Goal: Information Seeking & Learning: Compare options

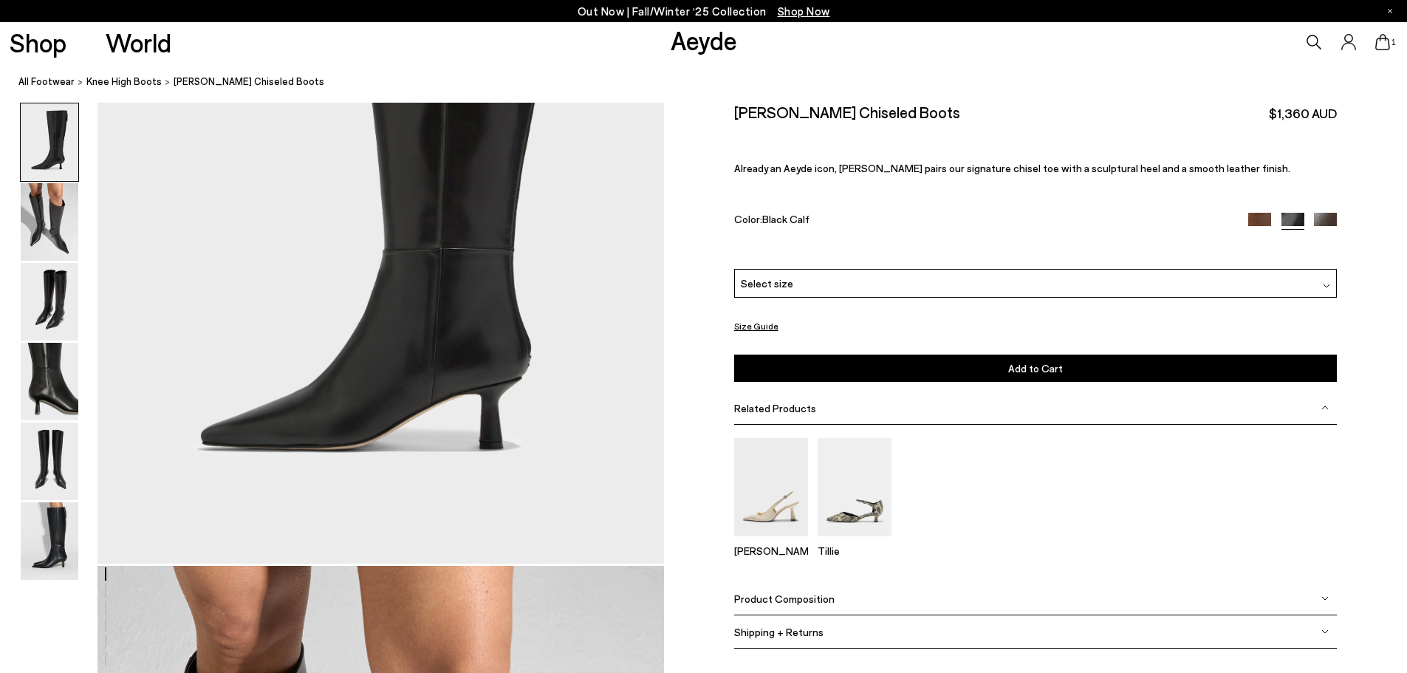
scroll to position [295, 0]
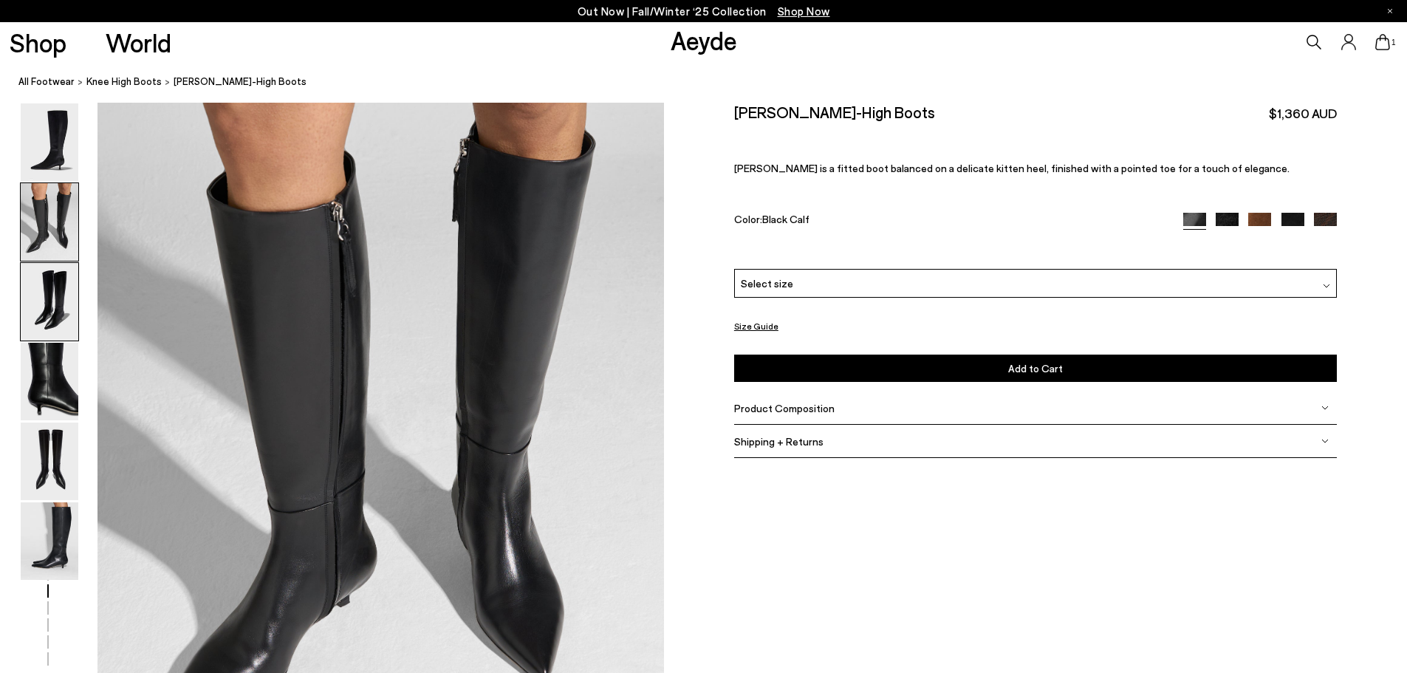
click at [76, 288] on img at bounding box center [50, 302] width 58 height 78
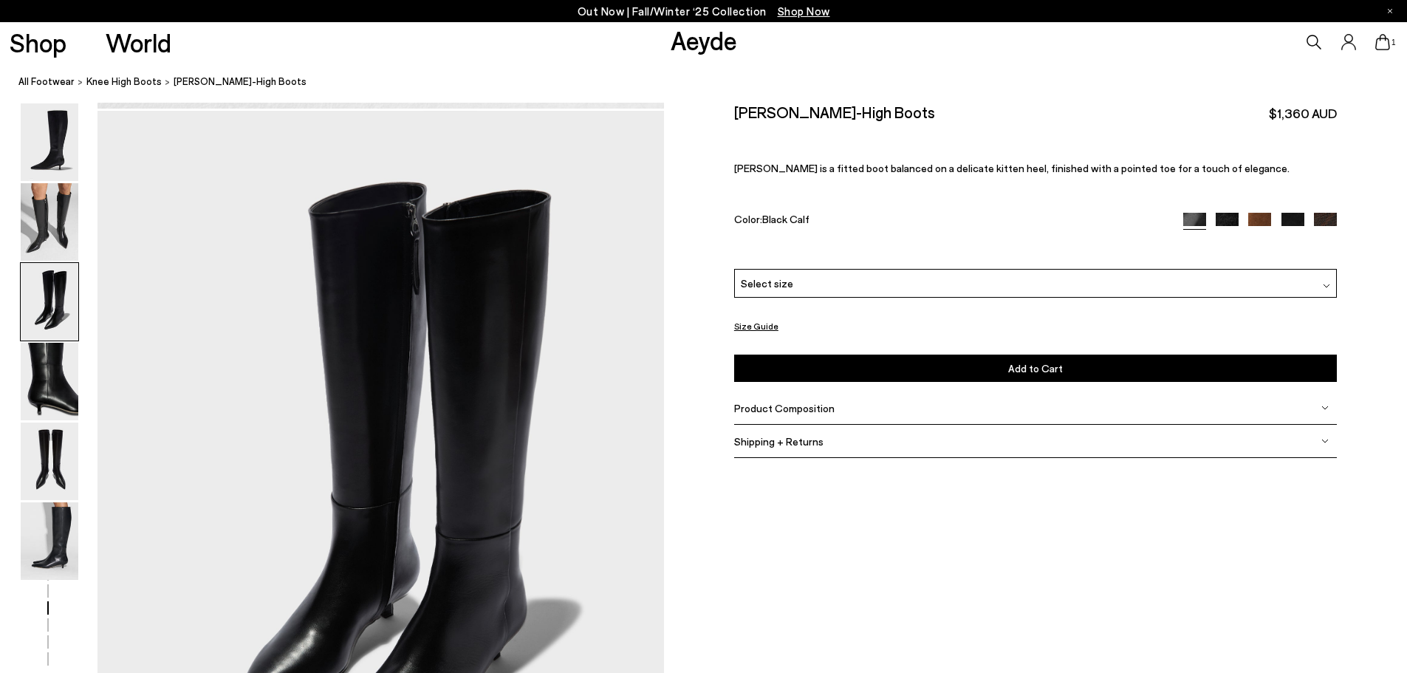
scroll to position [1516, 0]
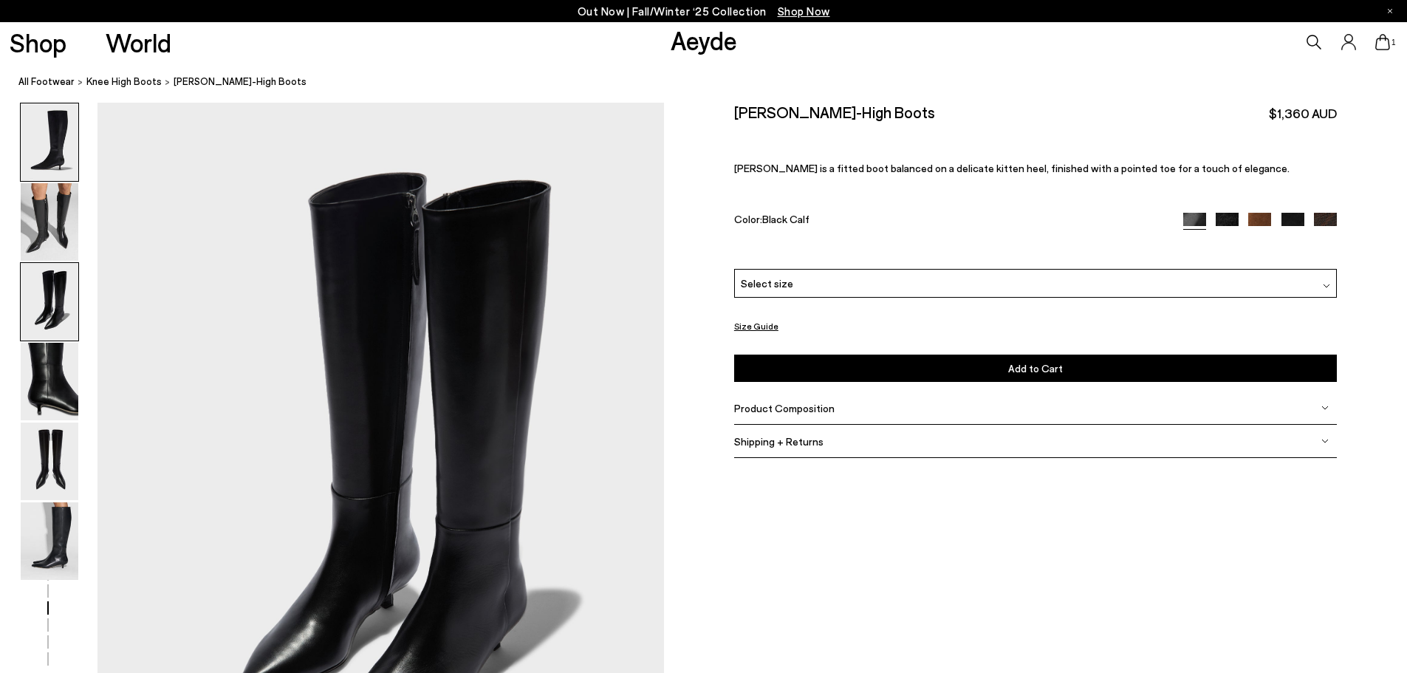
click at [61, 132] on img at bounding box center [50, 142] width 58 height 78
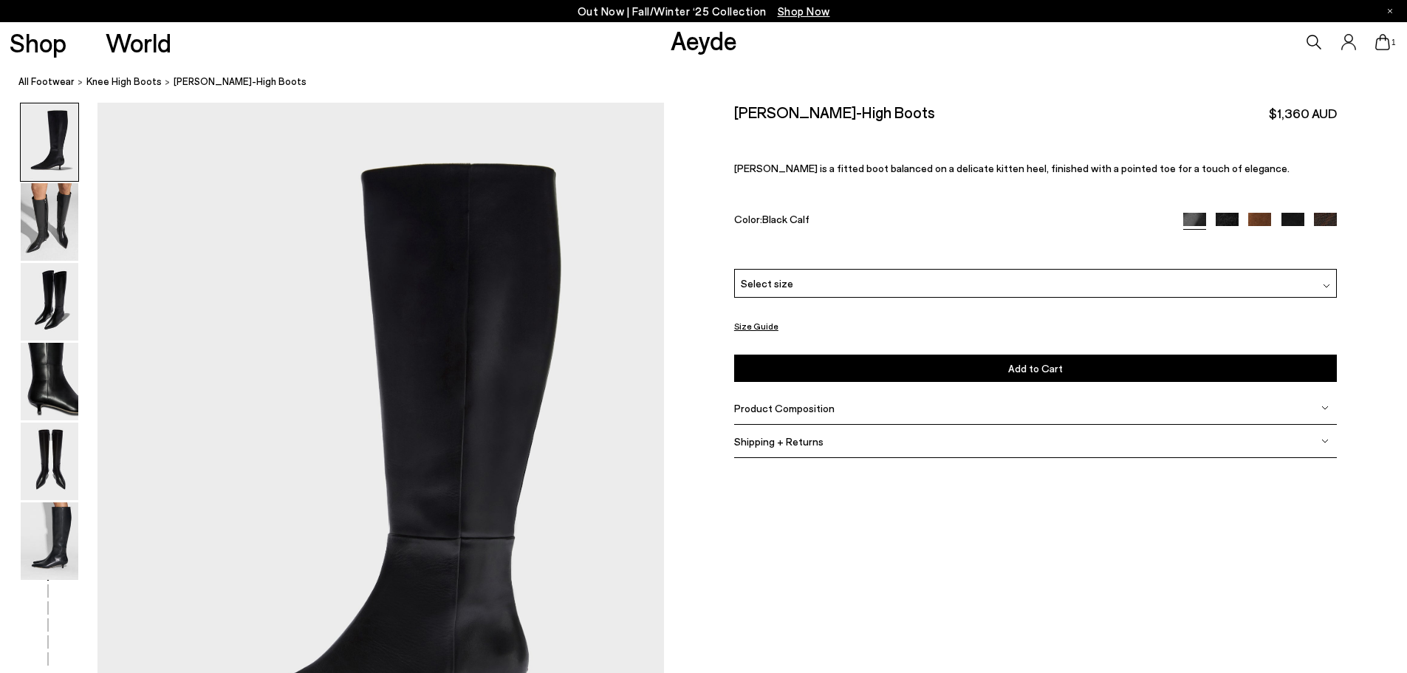
scroll to position [0, 0]
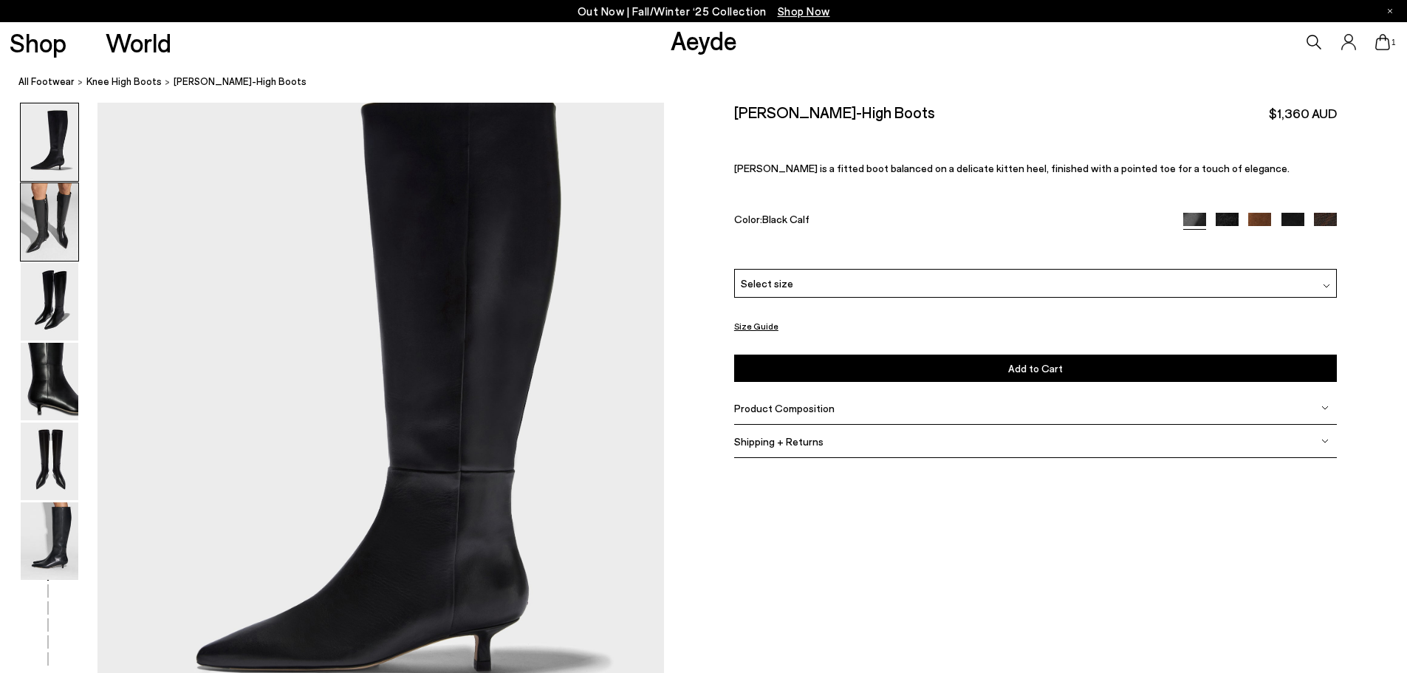
click at [45, 196] on img at bounding box center [50, 222] width 58 height 78
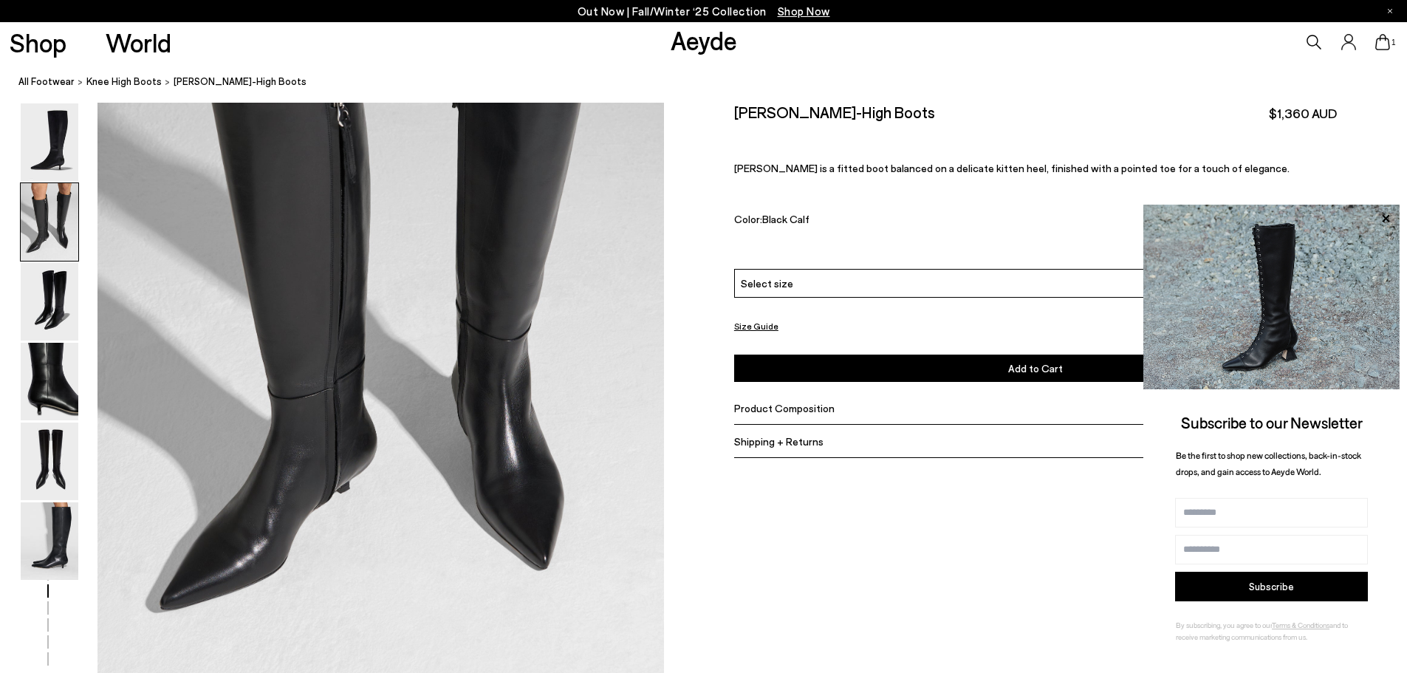
scroll to position [906, 0]
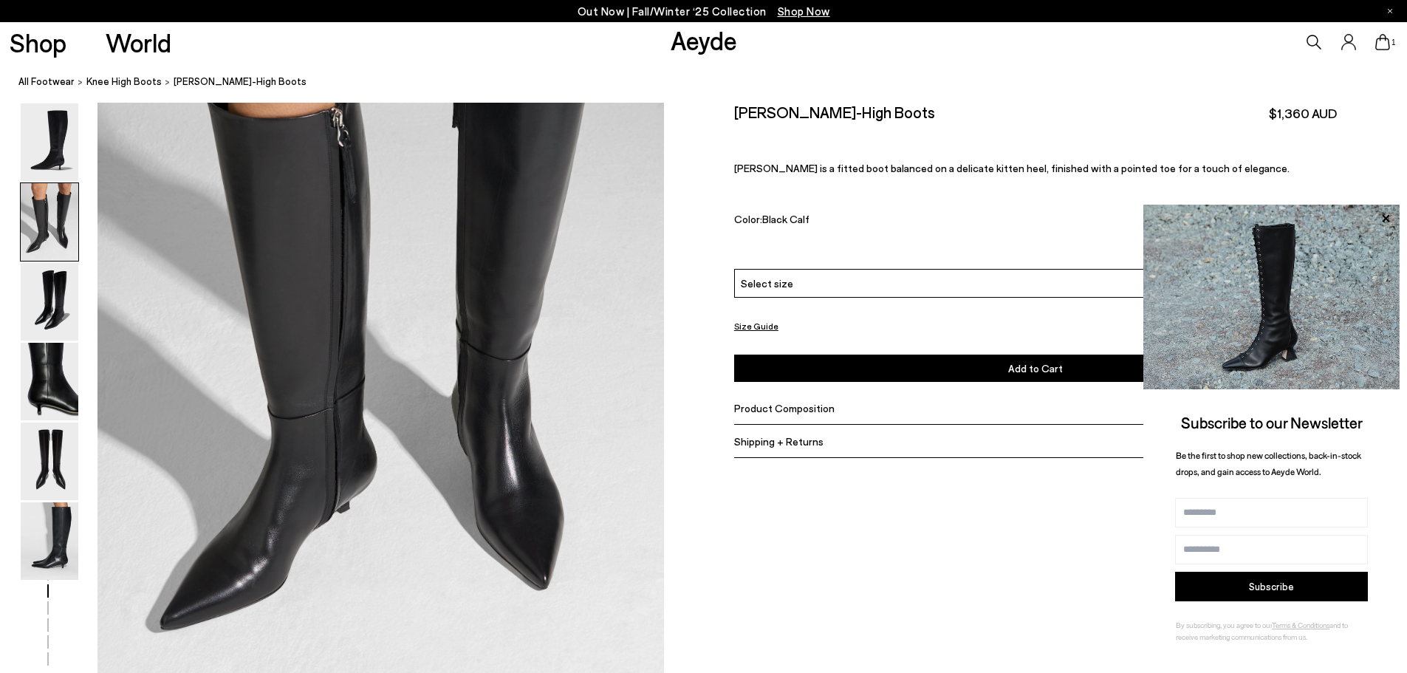
click at [773, 115] on h2 "Sabrina Knee-High Boots" at bounding box center [834, 112] width 201 height 18
copy h2 "[PERSON_NAME]"
click at [838, 117] on h2 "Sabrina Knee-High Boots" at bounding box center [834, 112] width 201 height 18
click at [755, 107] on h2 "Sabrina Knee-High Boots" at bounding box center [834, 112] width 201 height 18
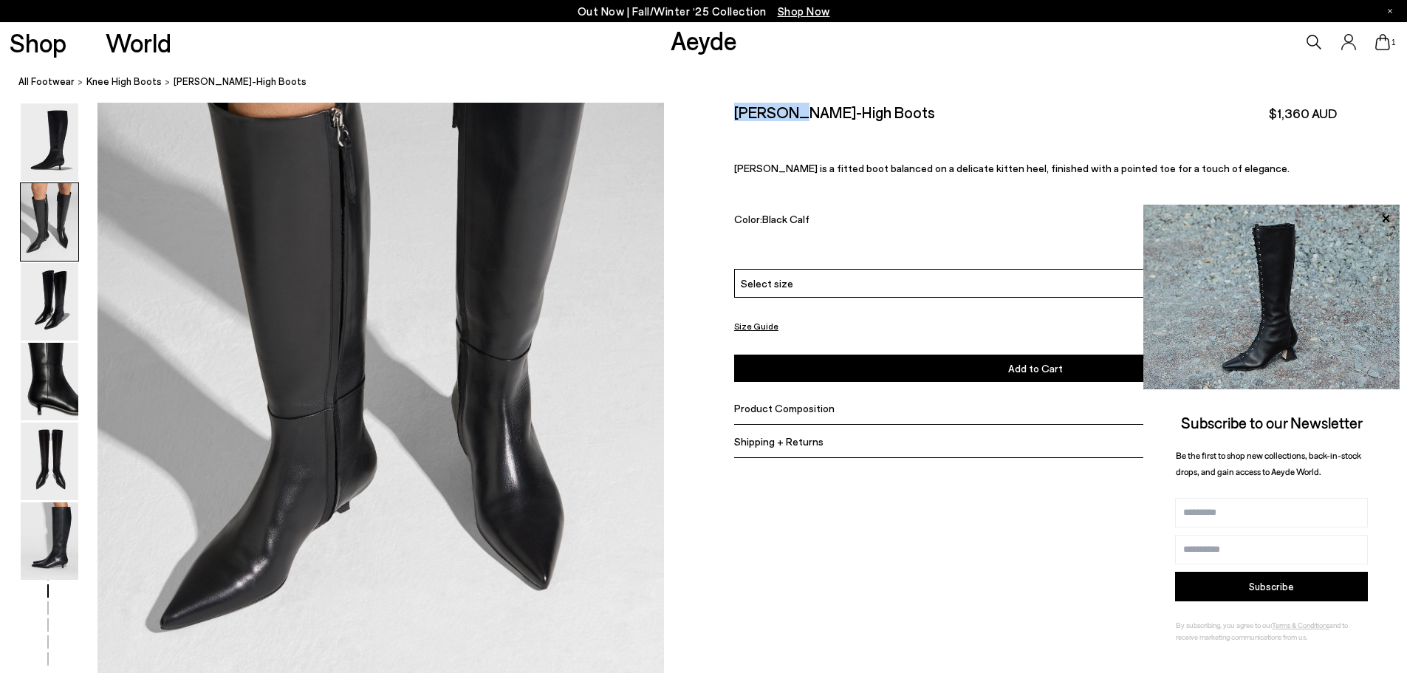
click at [755, 107] on h2 "Sabrina Knee-High Boots" at bounding box center [834, 112] width 201 height 18
copy h2 "Sabrina"
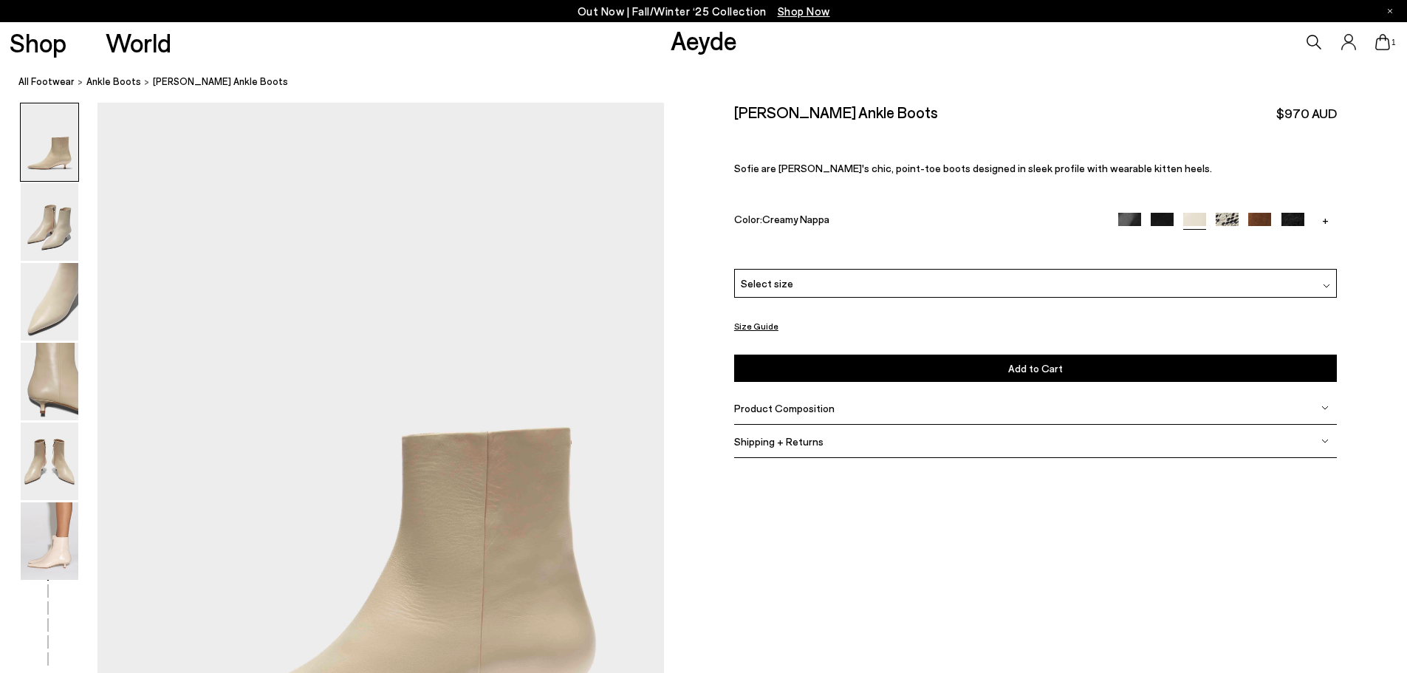
click at [755, 114] on h2 "Sofie Leather Ankle Boots" at bounding box center [836, 112] width 204 height 18
copy h2 "Sofie"
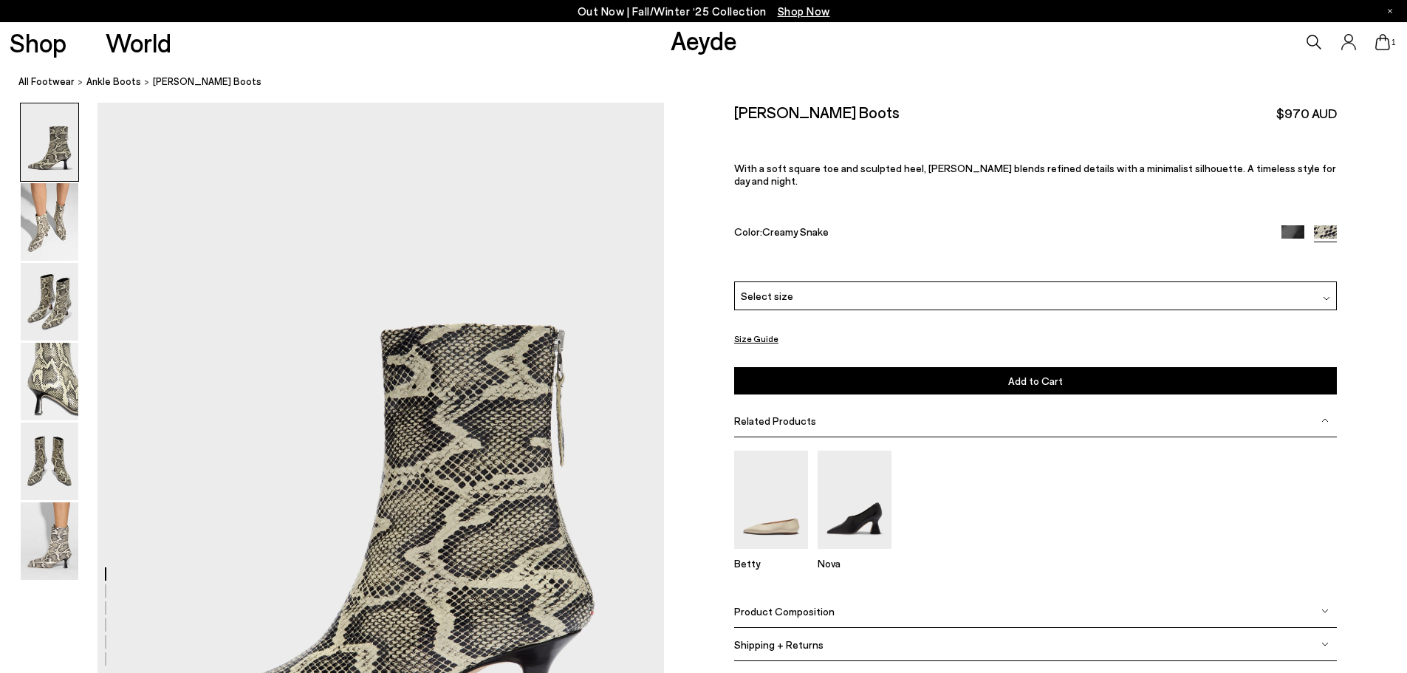
click at [744, 118] on h2 "[PERSON_NAME] Boots" at bounding box center [816, 112] width 165 height 18
click at [744, 118] on h2 "Elina Ankle Boots" at bounding box center [816, 112] width 165 height 18
copy h2 "Elina"
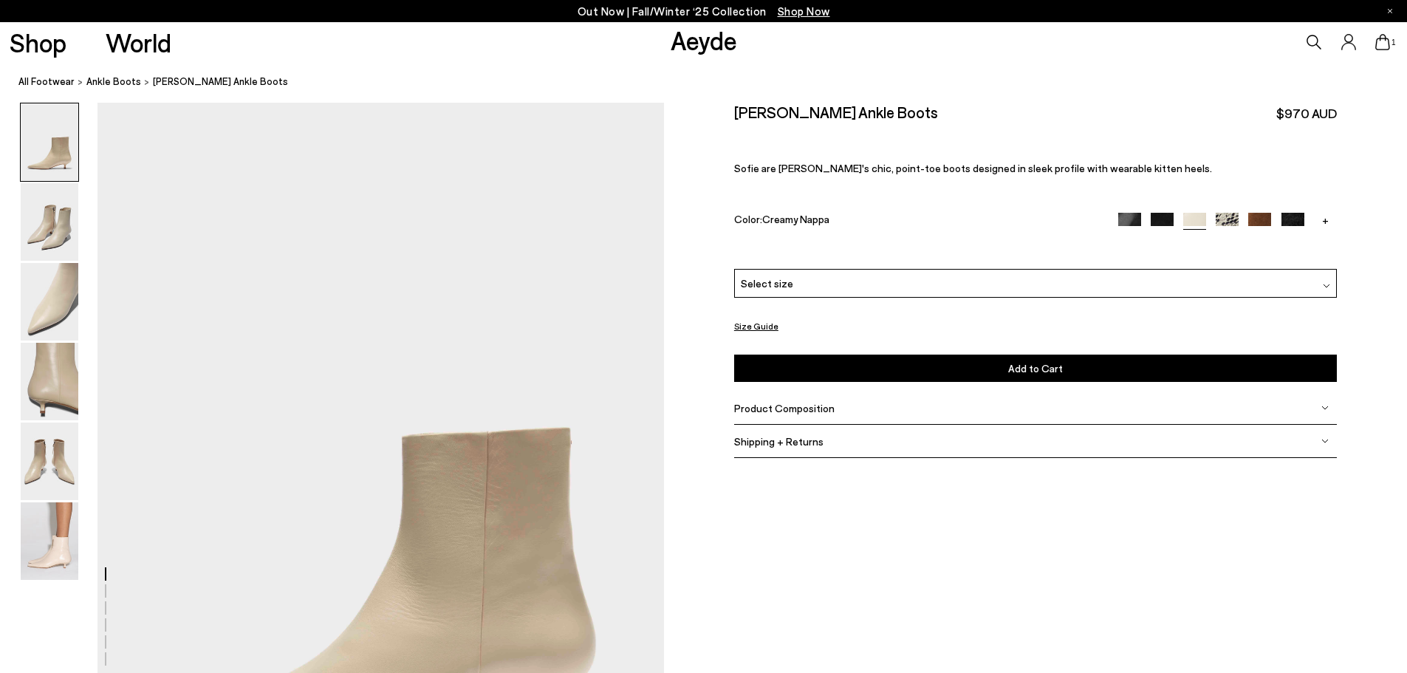
click at [748, 112] on h2 "[PERSON_NAME] Ankle Boots" at bounding box center [836, 112] width 204 height 18
click at [748, 112] on h2 "Sofie Leather Ankle Boots" at bounding box center [836, 112] width 204 height 18
copy h2 "Sofie"
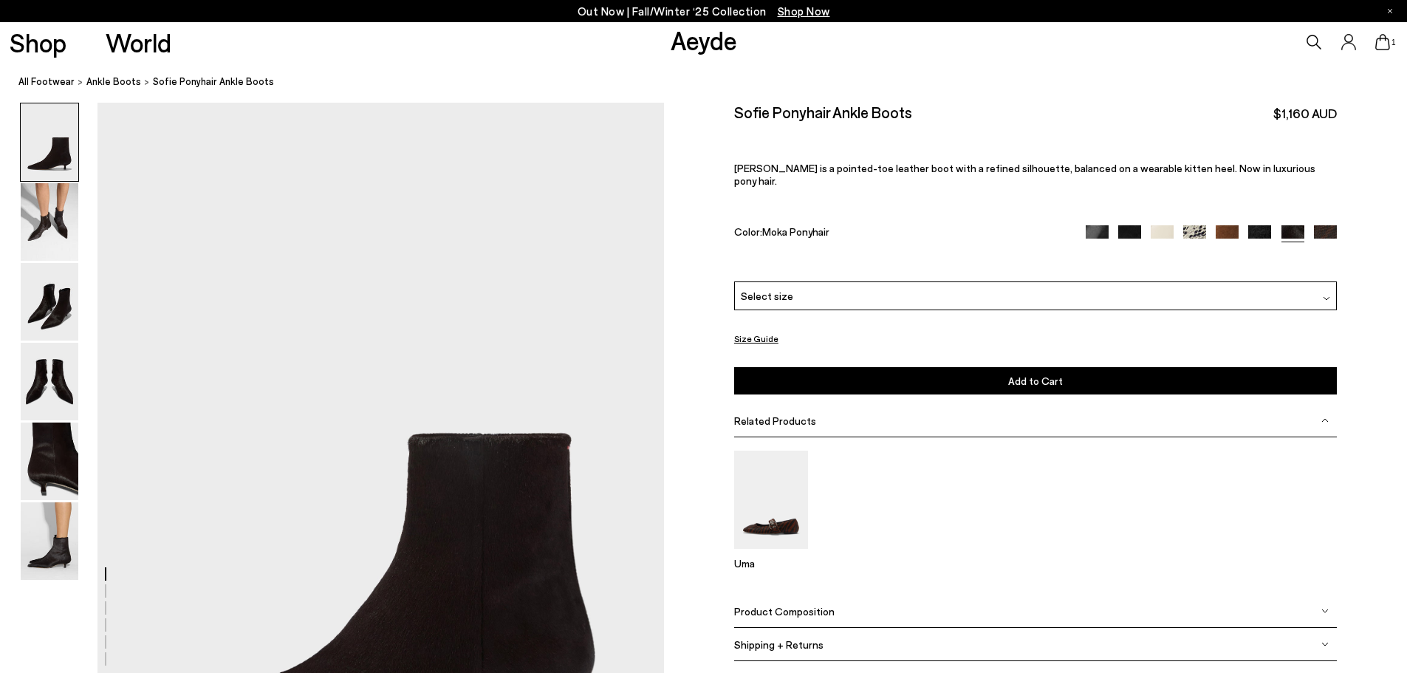
click at [1093, 225] on img at bounding box center [1097, 236] width 23 height 23
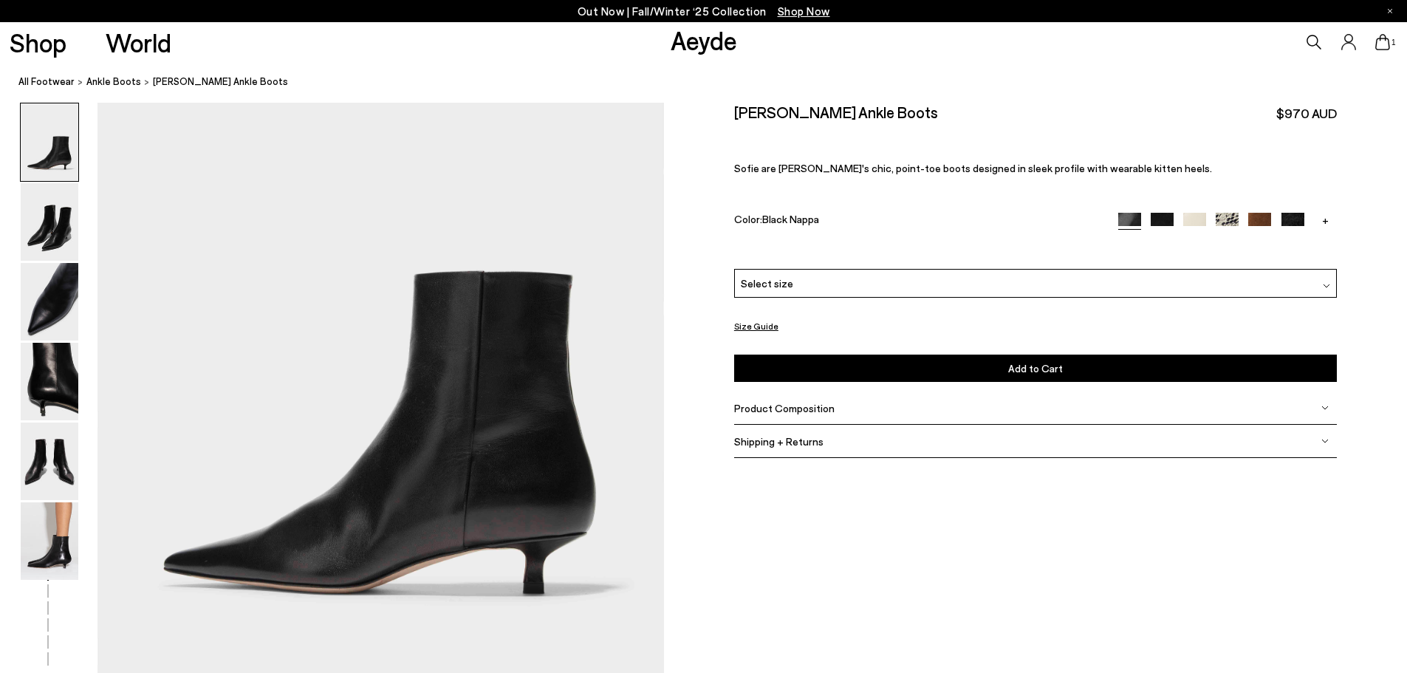
scroll to position [222, 0]
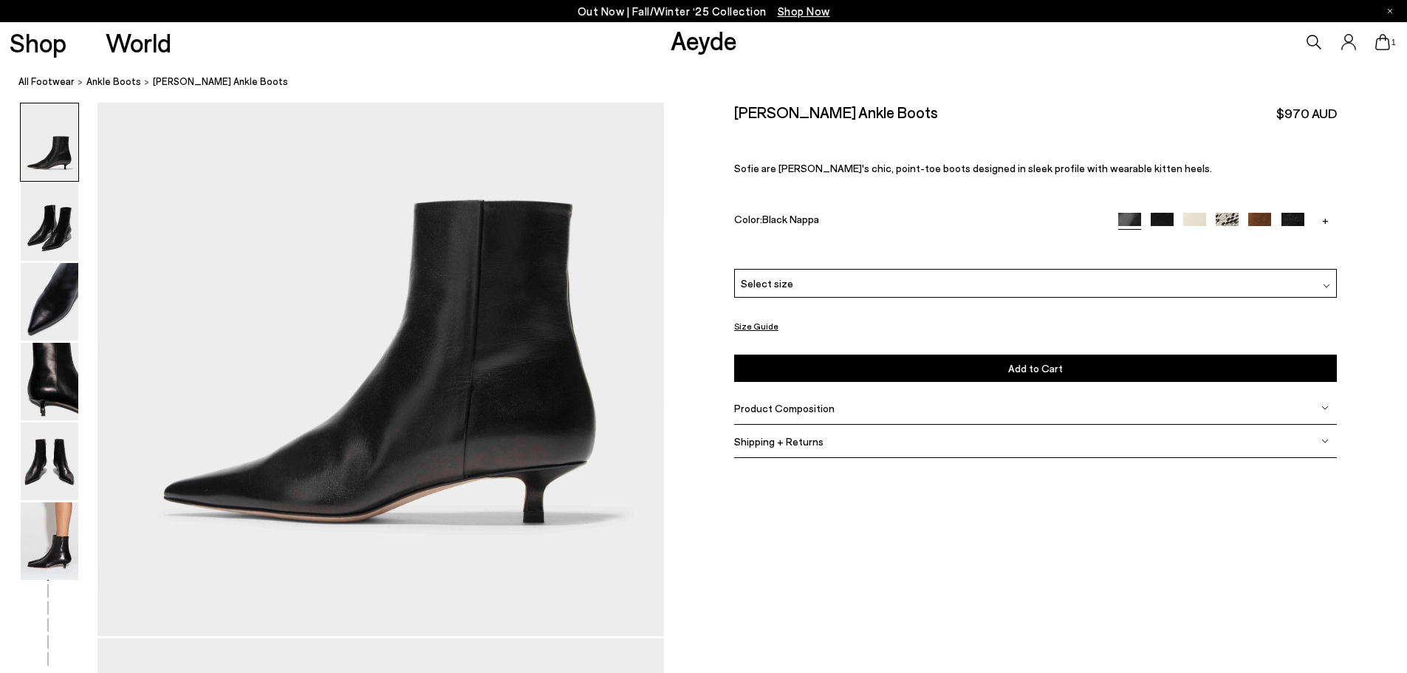
click at [1294, 219] on img at bounding box center [1293, 224] width 23 height 23
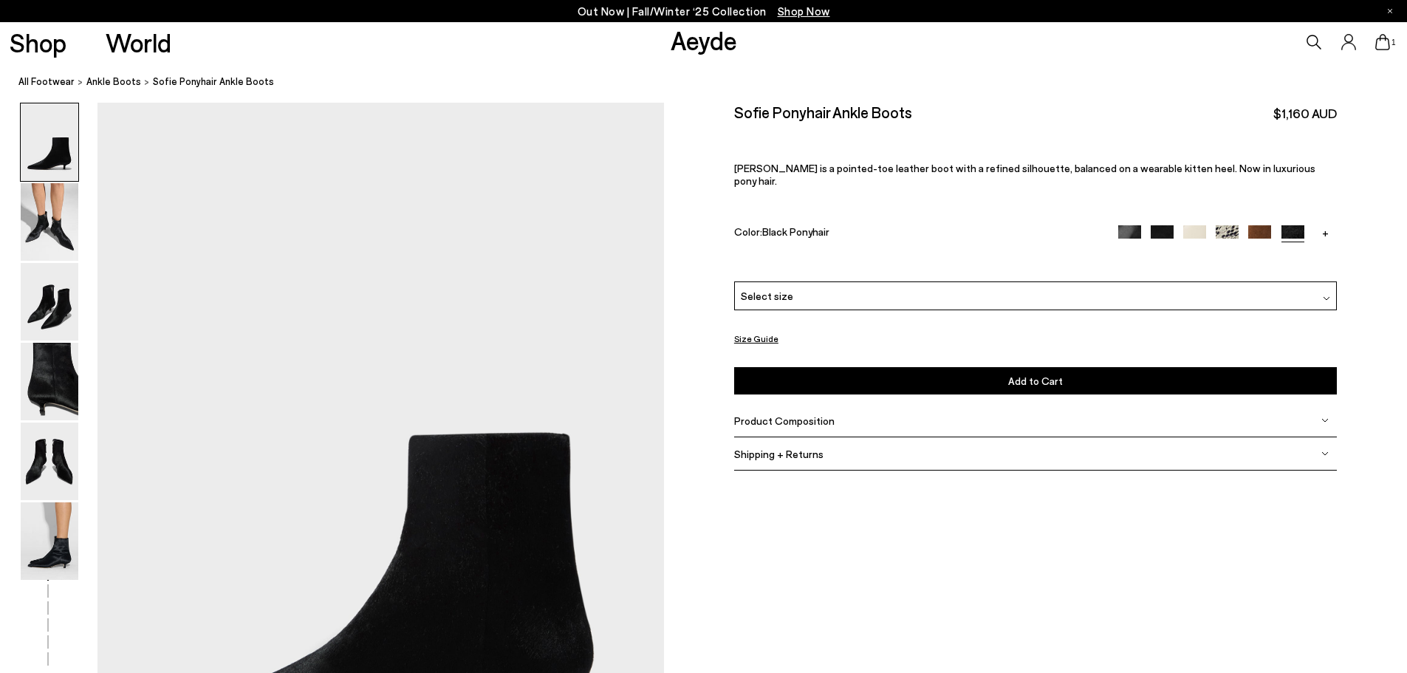
click at [1165, 225] on img at bounding box center [1162, 236] width 23 height 23
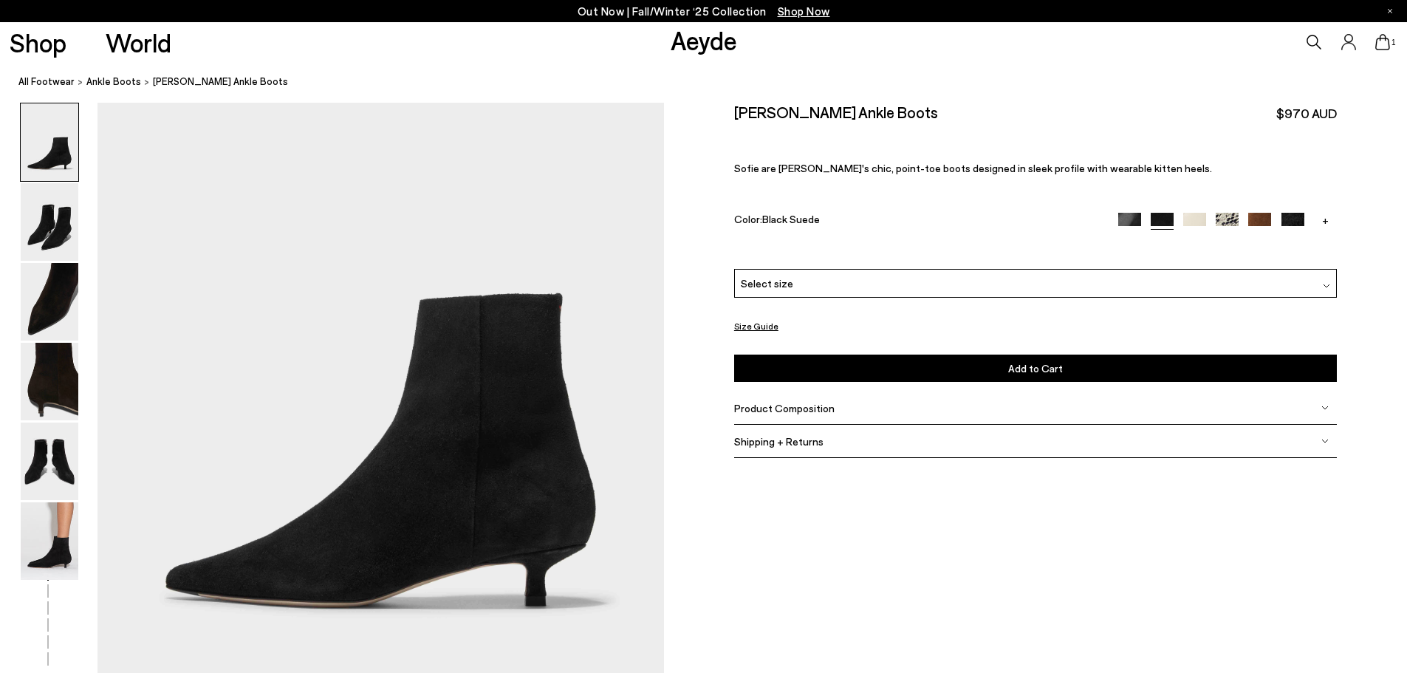
scroll to position [222, 0]
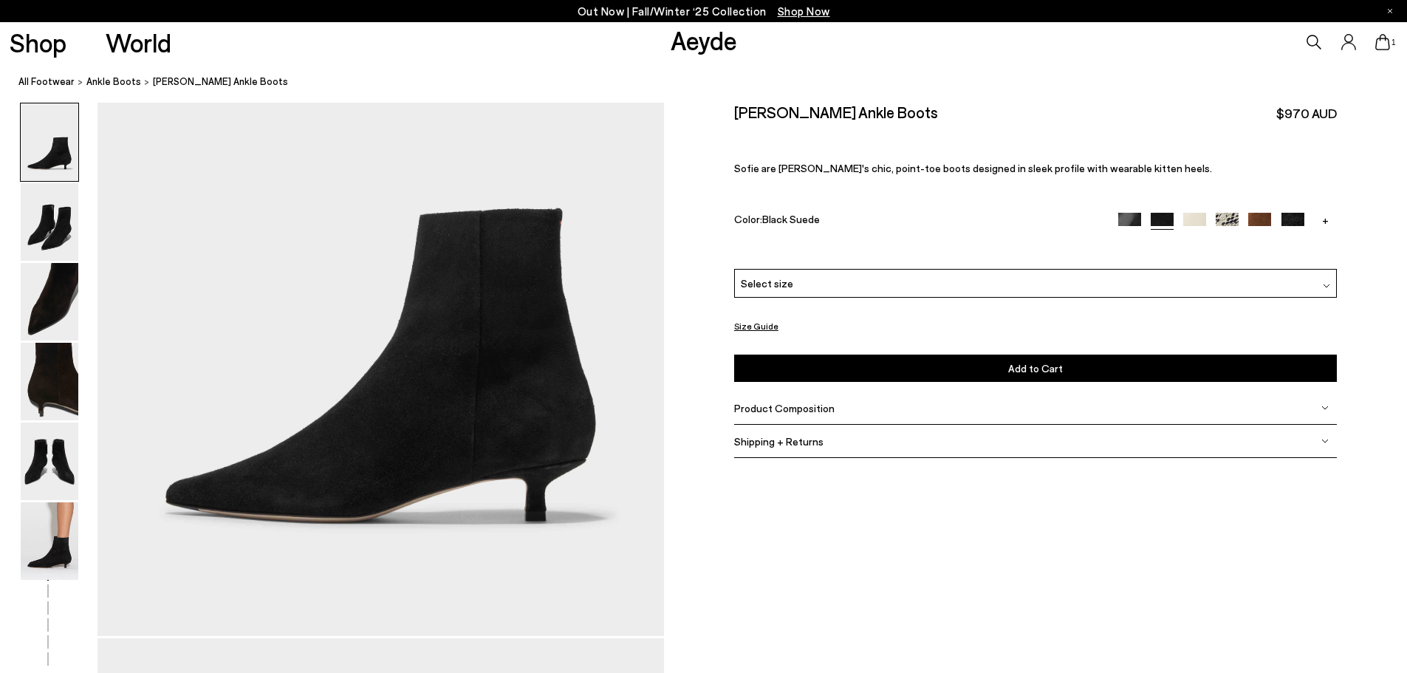
click at [1325, 226] on link "+" at bounding box center [1325, 219] width 23 height 13
click at [1325, 217] on img at bounding box center [1325, 224] width 23 height 23
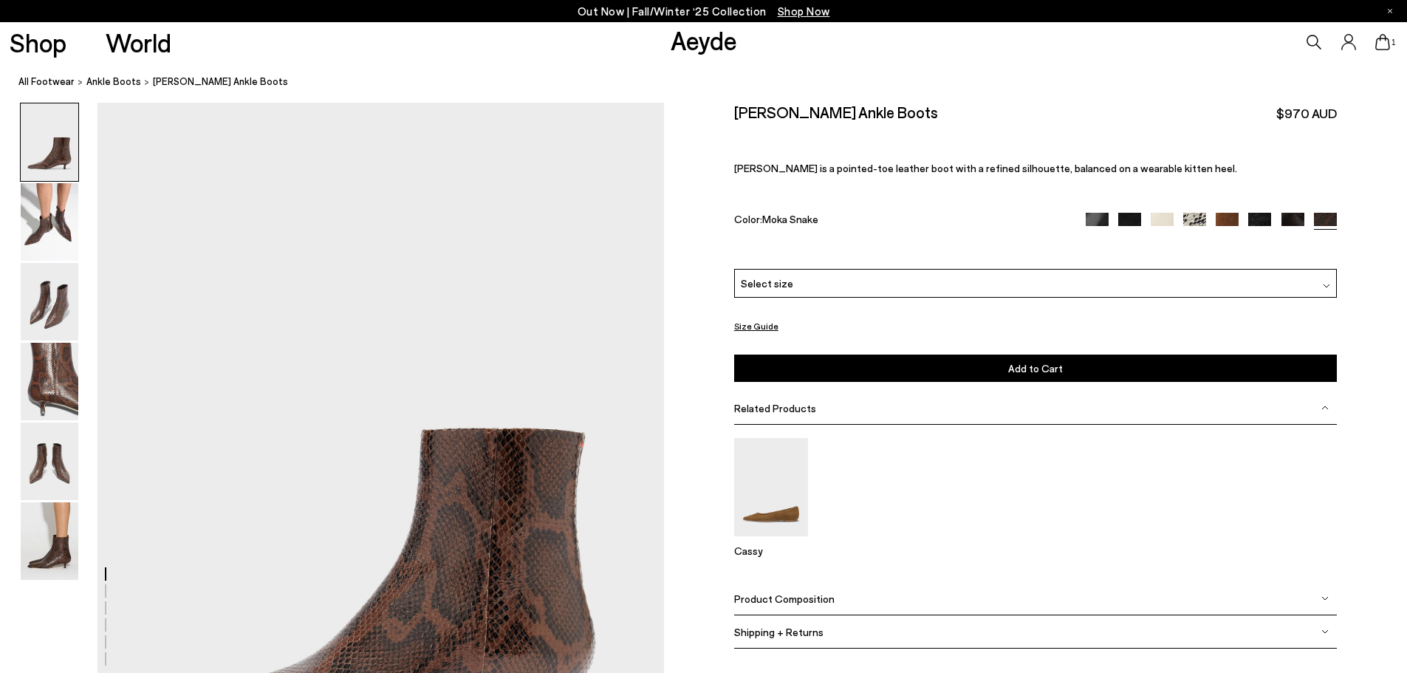
scroll to position [148, 0]
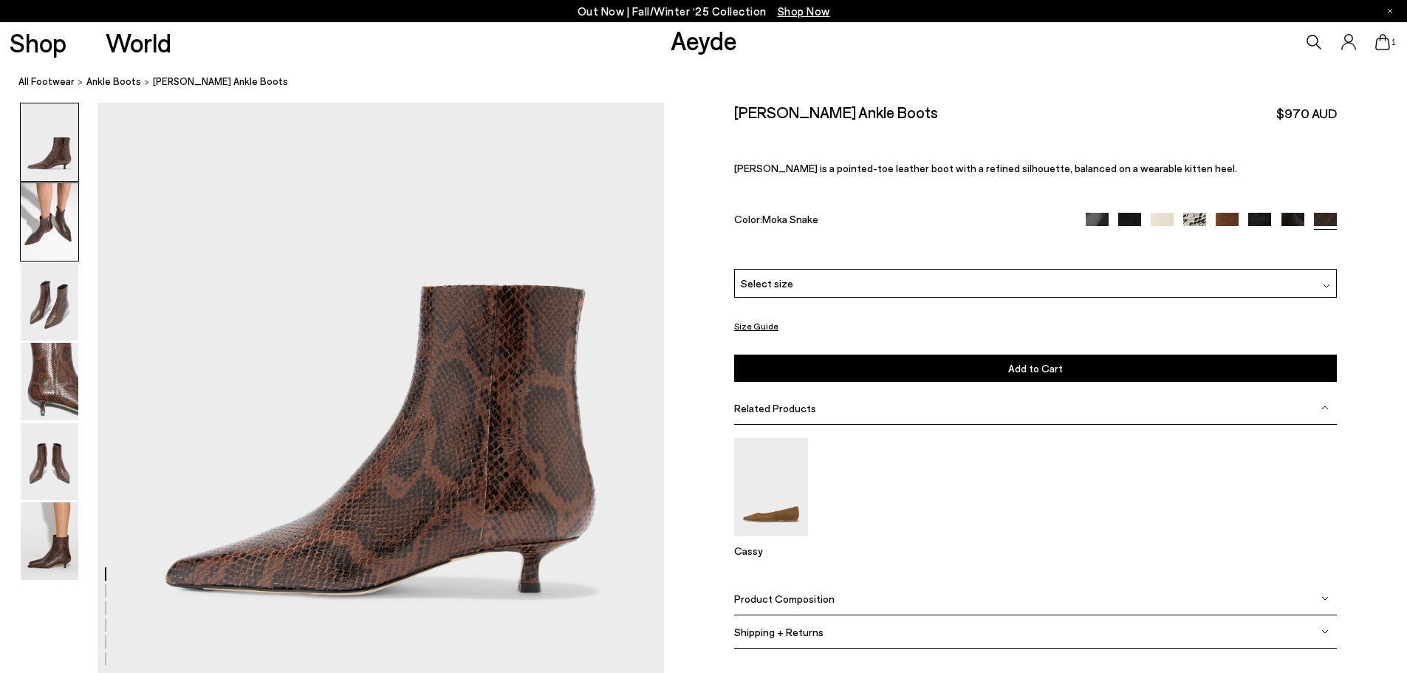
click at [52, 224] on img at bounding box center [50, 222] width 58 height 78
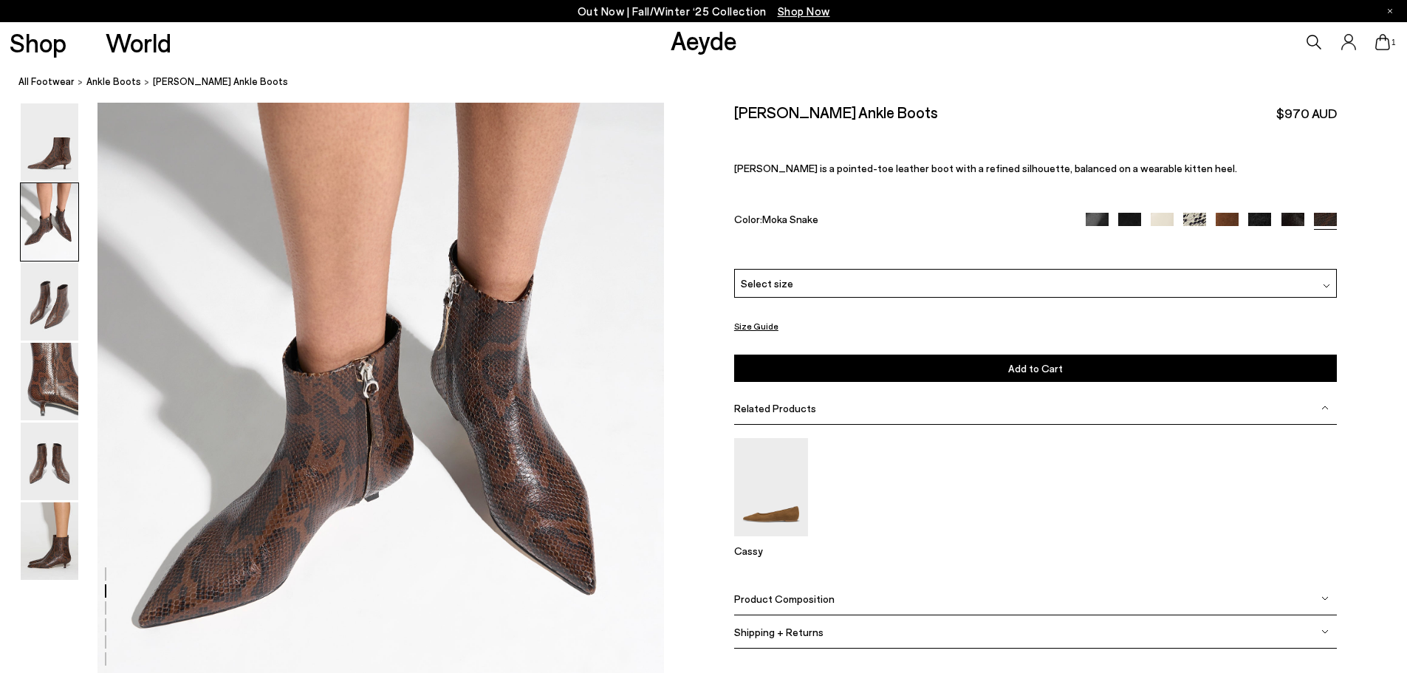
scroll to position [906, 0]
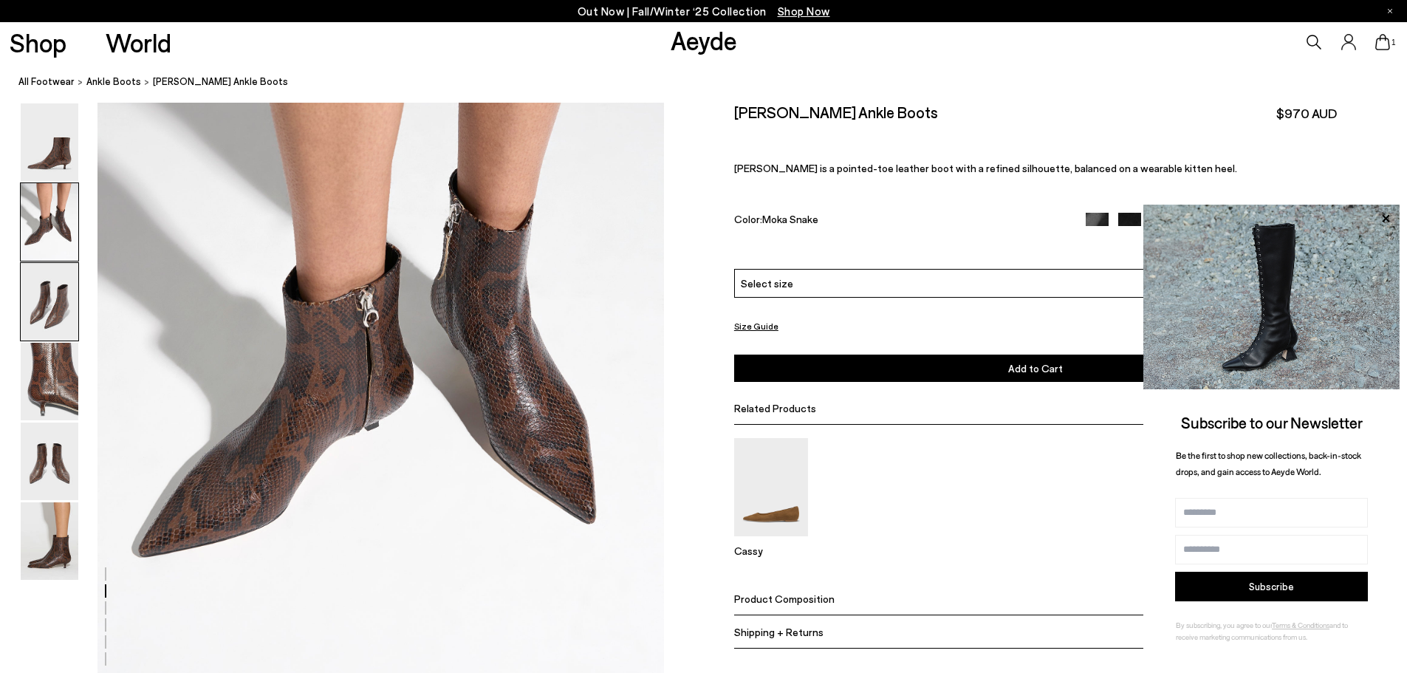
click at [47, 301] on img at bounding box center [50, 302] width 58 height 78
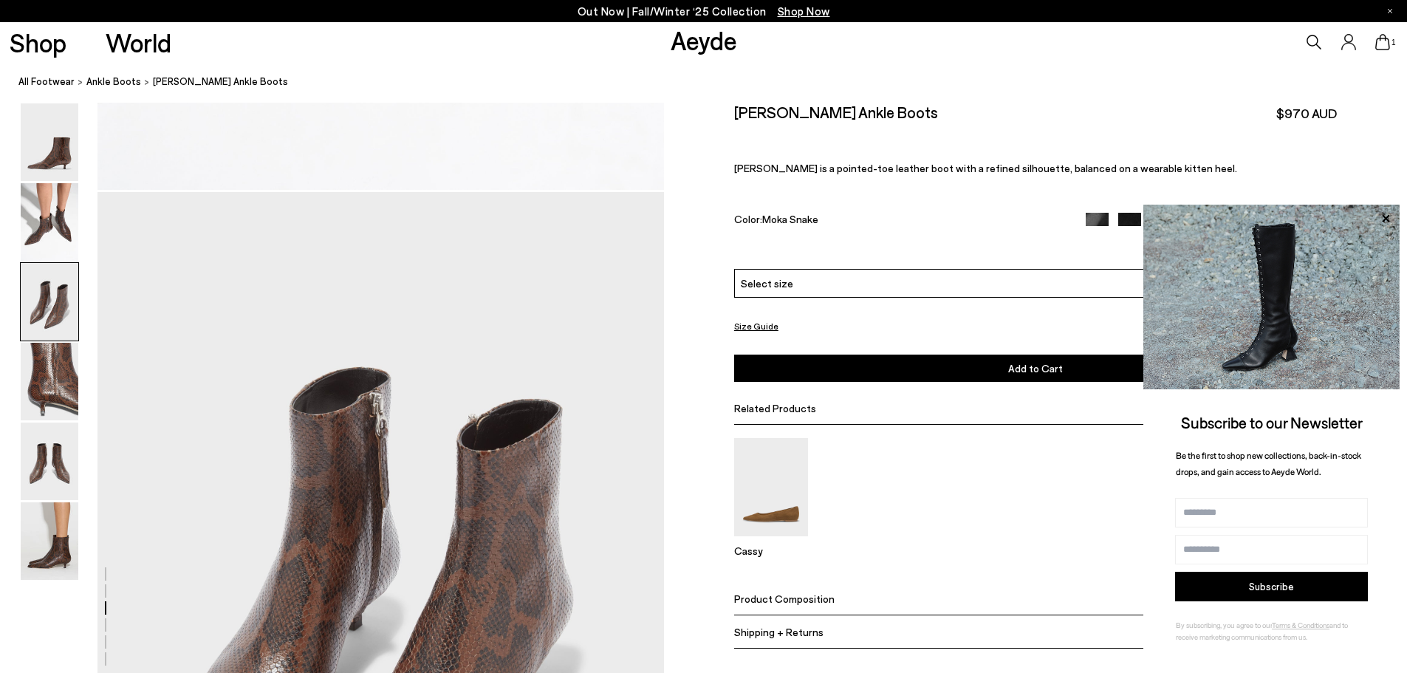
scroll to position [1516, 0]
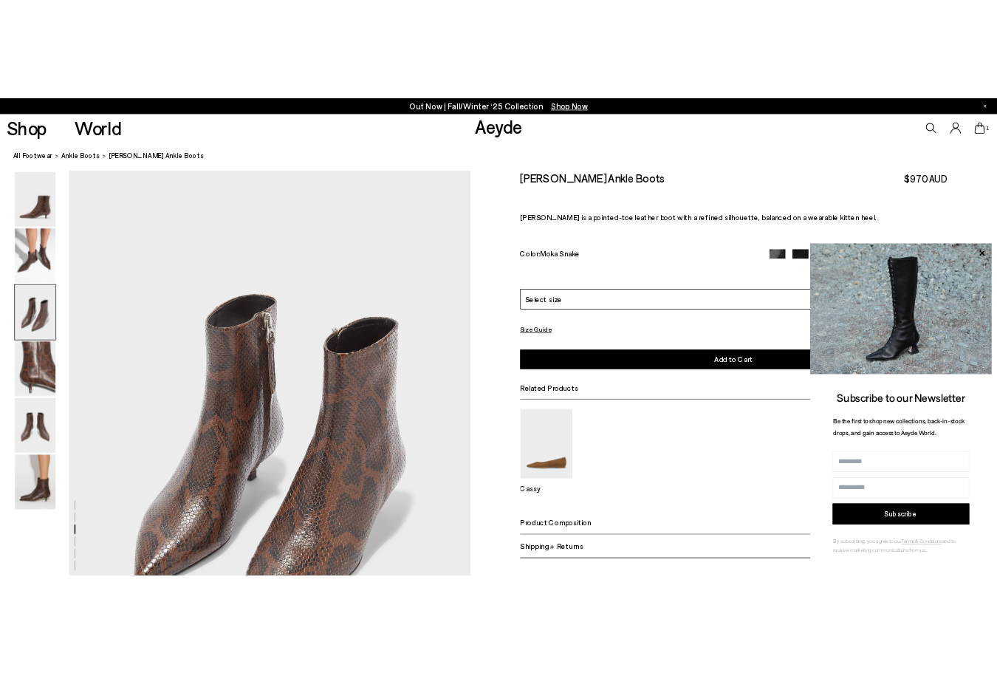
scroll to position [1258, 0]
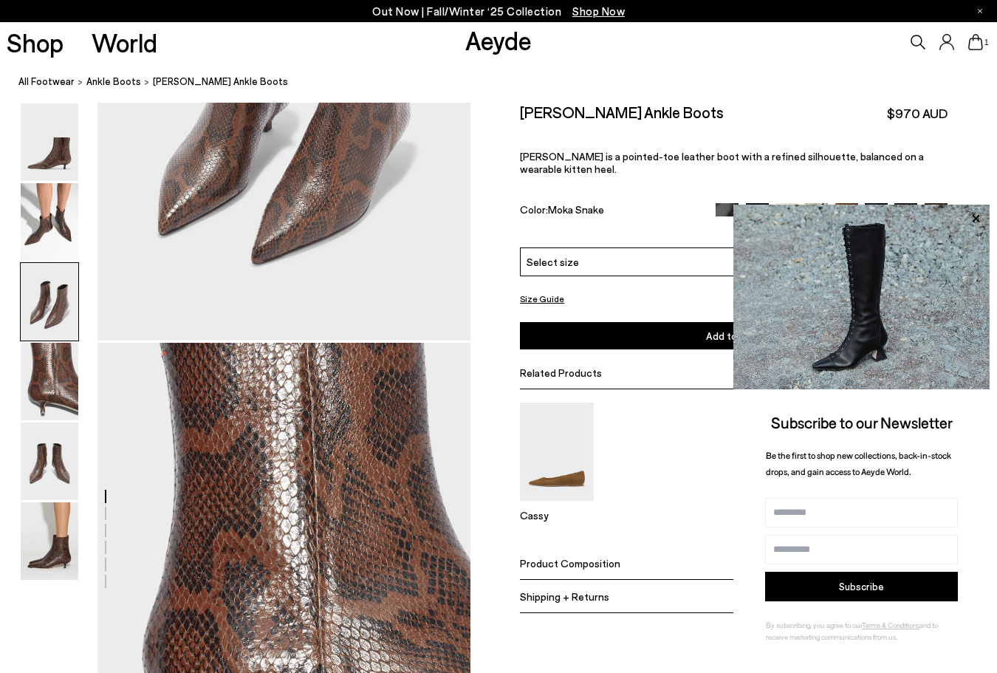
click at [264, 236] on div at bounding box center [235, 342] width 471 height 2994
click at [273, 230] on div at bounding box center [235, 342] width 471 height 2994
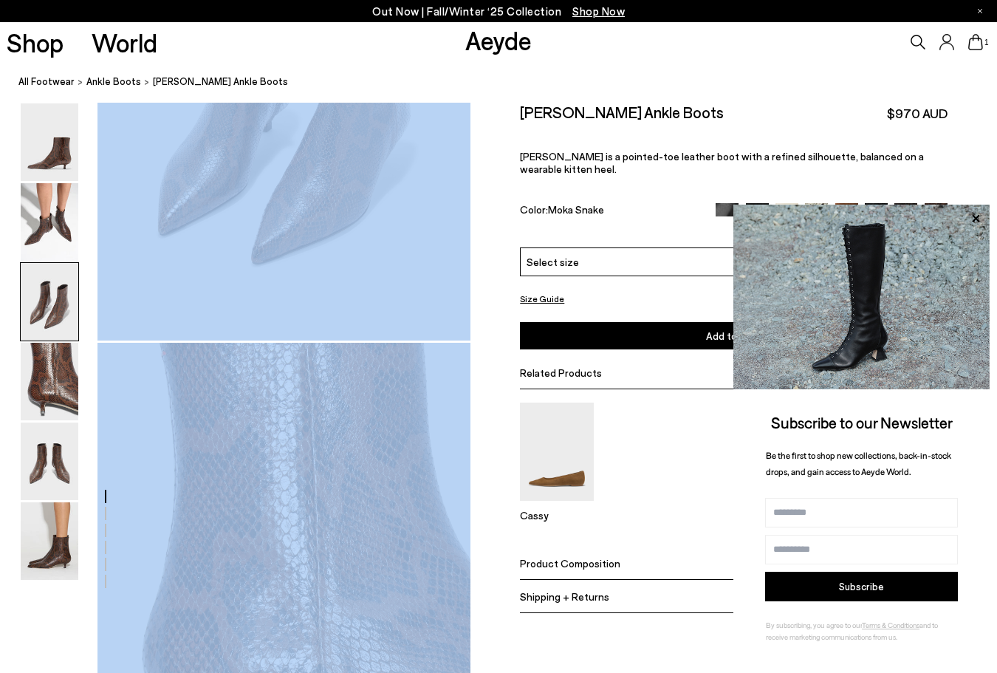
click at [273, 230] on div at bounding box center [235, 342] width 471 height 2994
click at [232, 220] on div at bounding box center [235, 342] width 471 height 2994
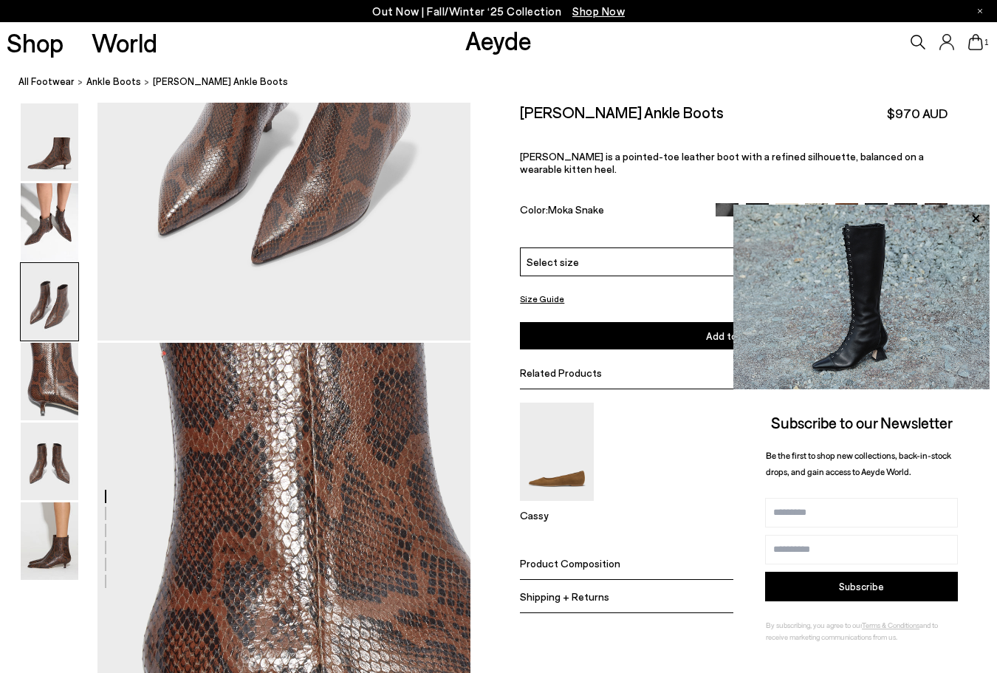
click at [327, 210] on div at bounding box center [235, 342] width 471 height 2994
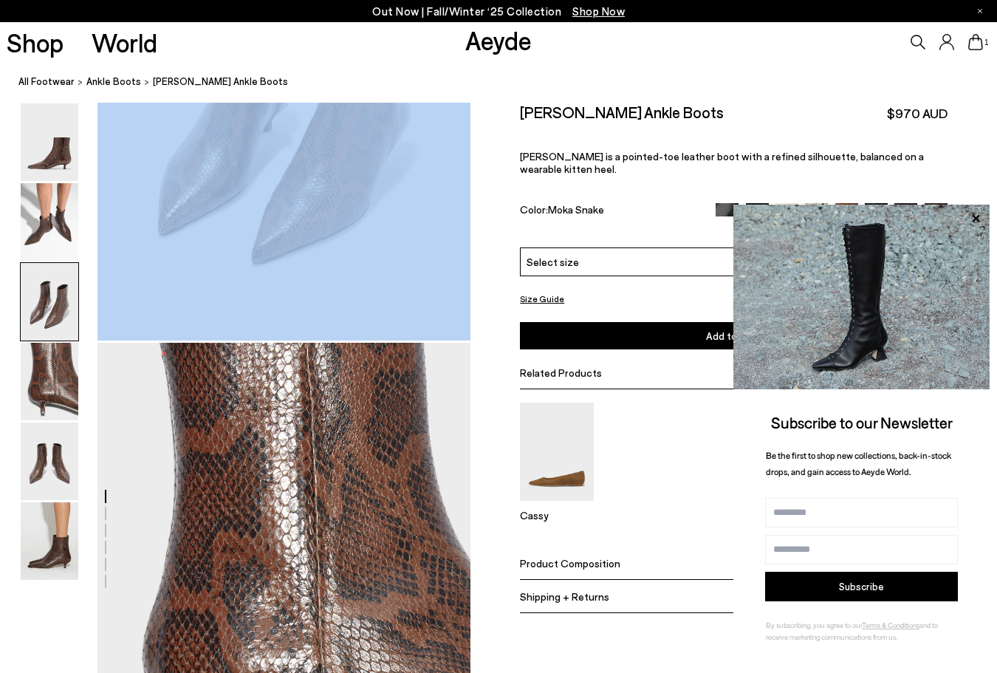
click at [327, 210] on div at bounding box center [235, 342] width 471 height 2994
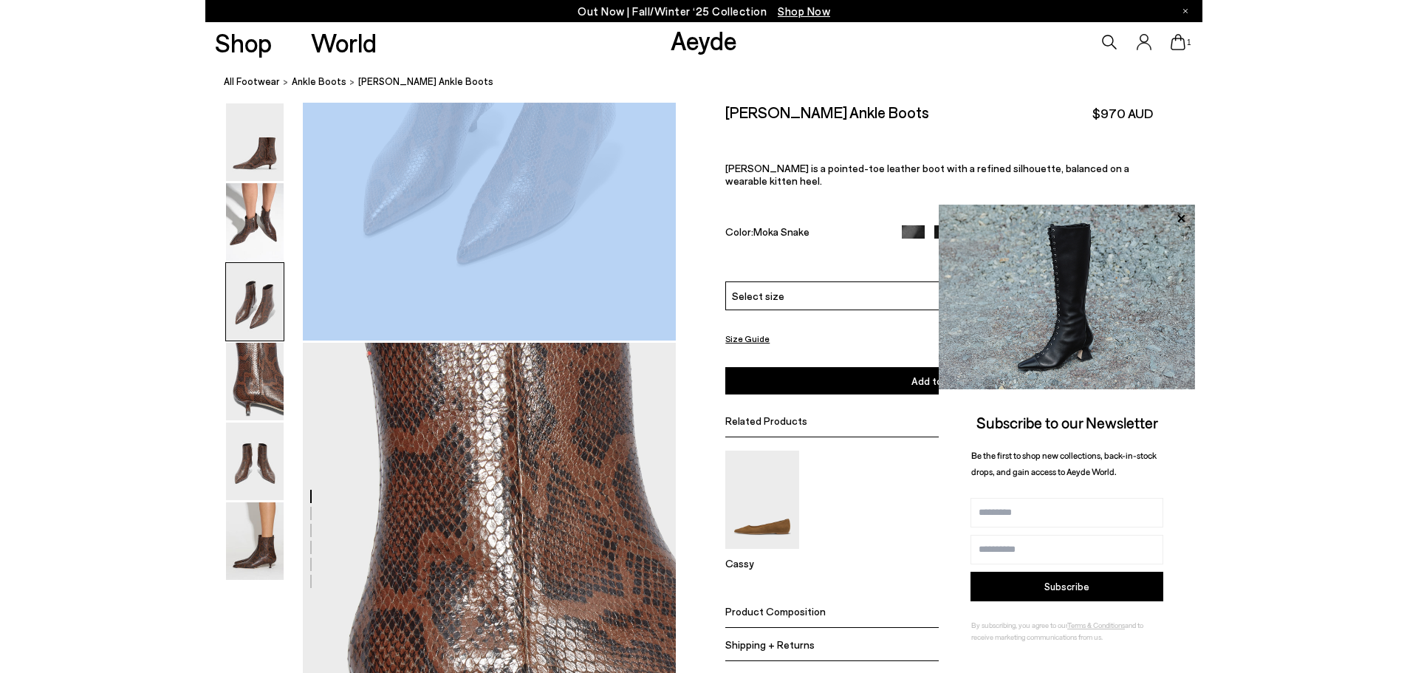
scroll to position [1516, 0]
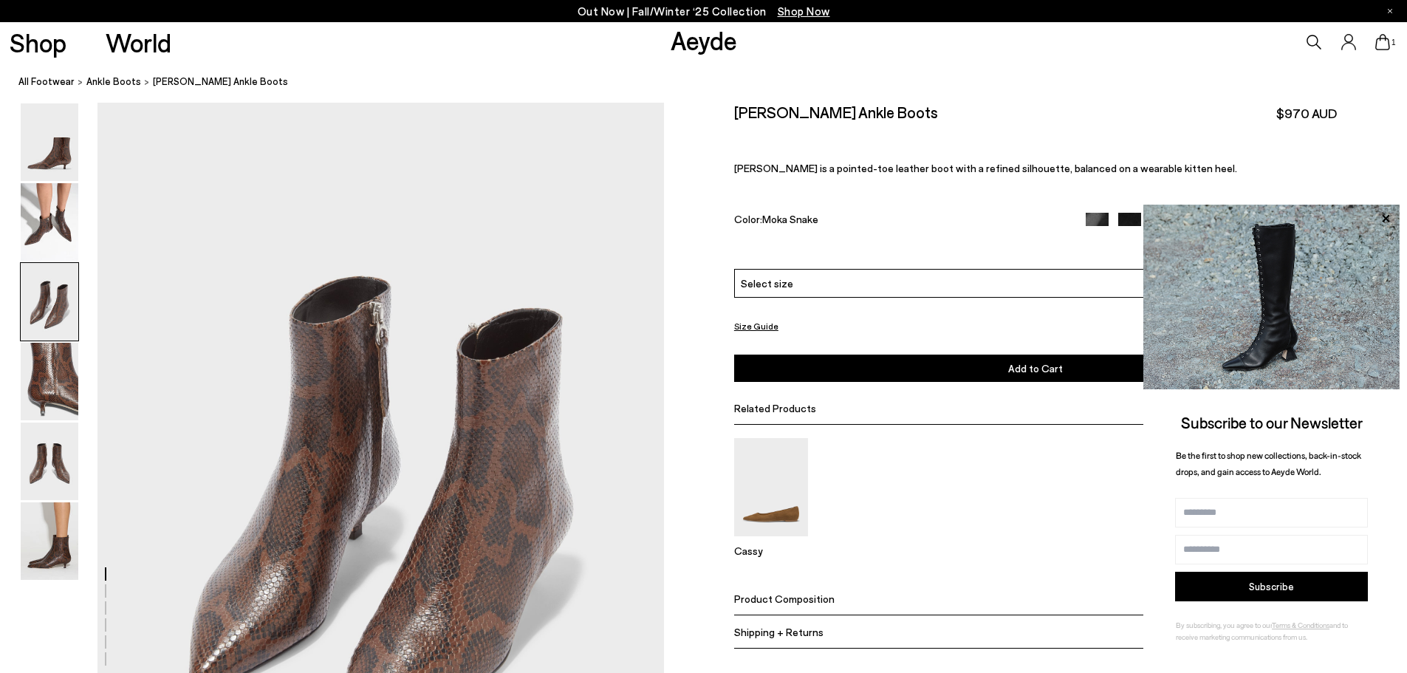
drag, startPoint x: 426, startPoint y: 390, endPoint x: 242, endPoint y: 397, distance: 183.3
drag, startPoint x: 383, startPoint y: 403, endPoint x: 246, endPoint y: 422, distance: 138.6
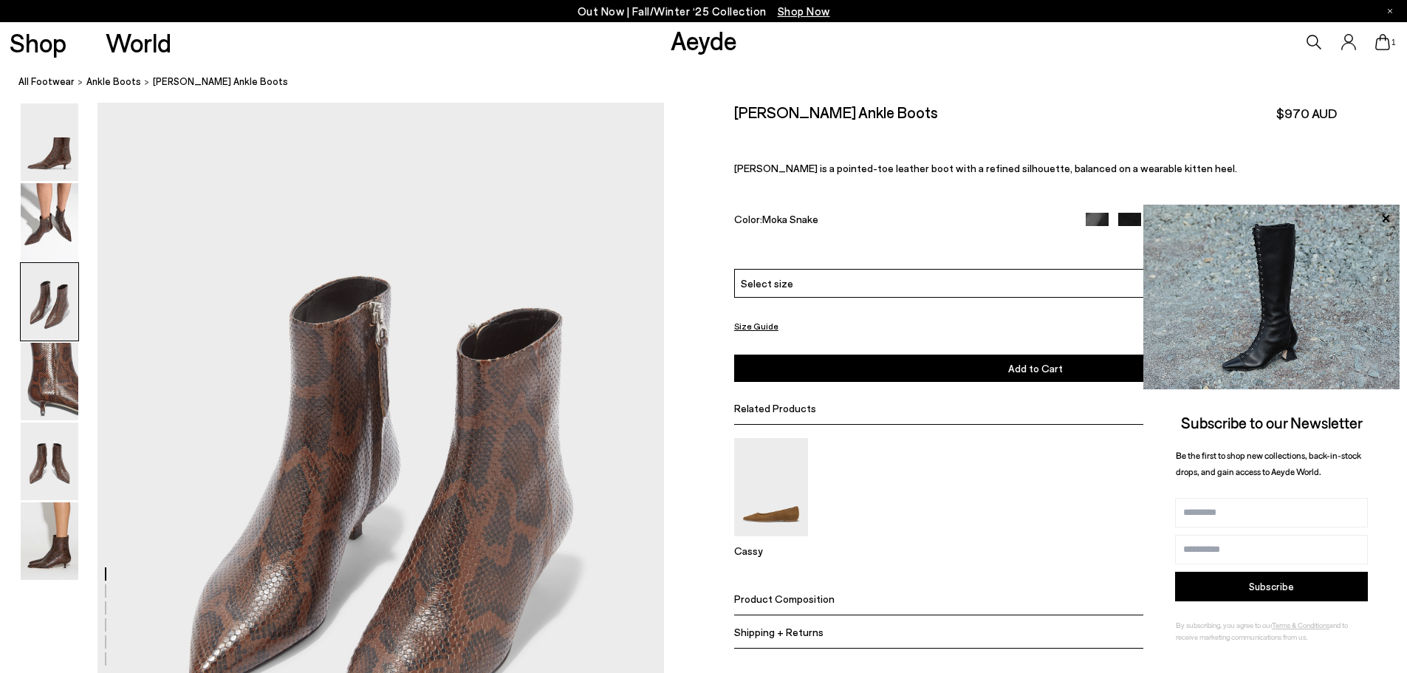
drag, startPoint x: 888, startPoint y: 194, endPoint x: 801, endPoint y: 161, distance: 93.3
click at [888, 193] on div "Sofie Leather Ankle Boots $970 AUD Sofie is a pointed-toe leather boot with a r…" at bounding box center [1035, 186] width 603 height 166
drag, startPoint x: 777, startPoint y: 155, endPoint x: 988, endPoint y: 160, distance: 211.3
click at [988, 160] on div "Sofie Leather Ankle Boots $970 AUD Sofie is a pointed-toe leather boot with a r…" at bounding box center [1035, 186] width 603 height 166
copy span "pointed-toe leather boot with a refined silhouette"
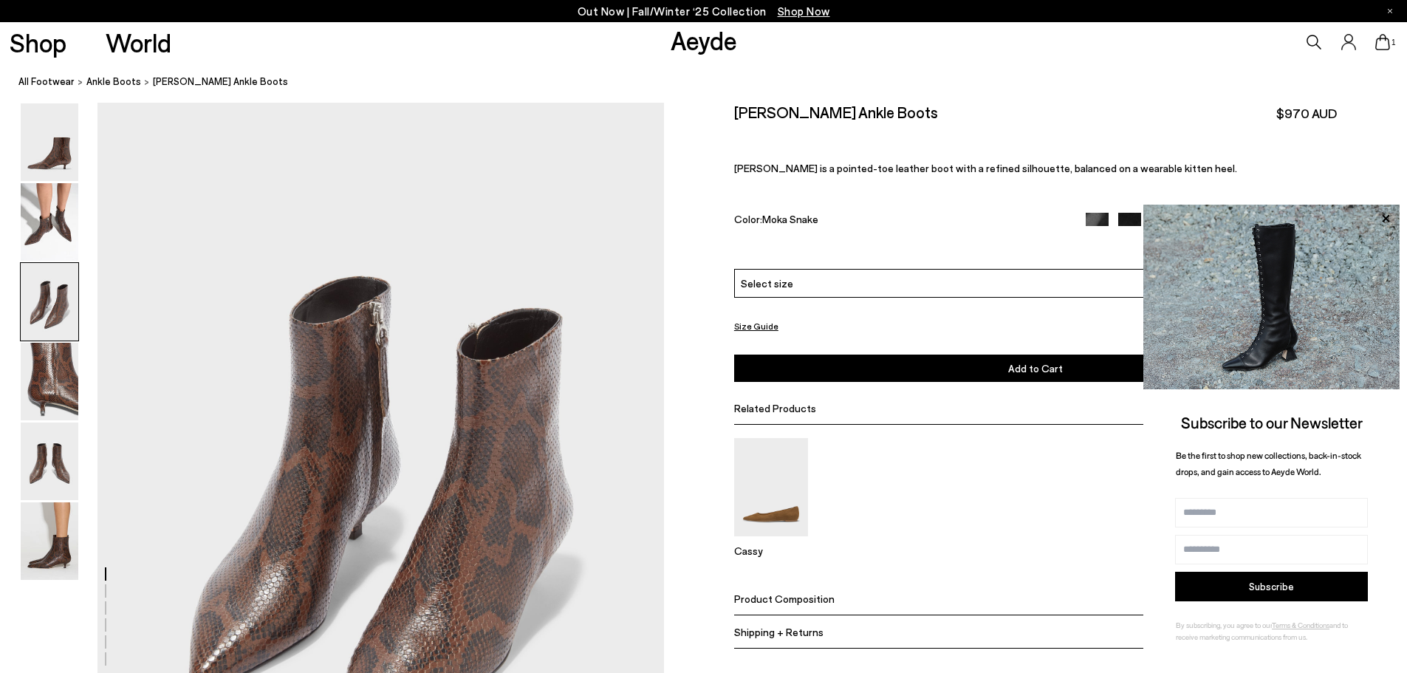
click at [53, 454] on img at bounding box center [50, 462] width 58 height 78
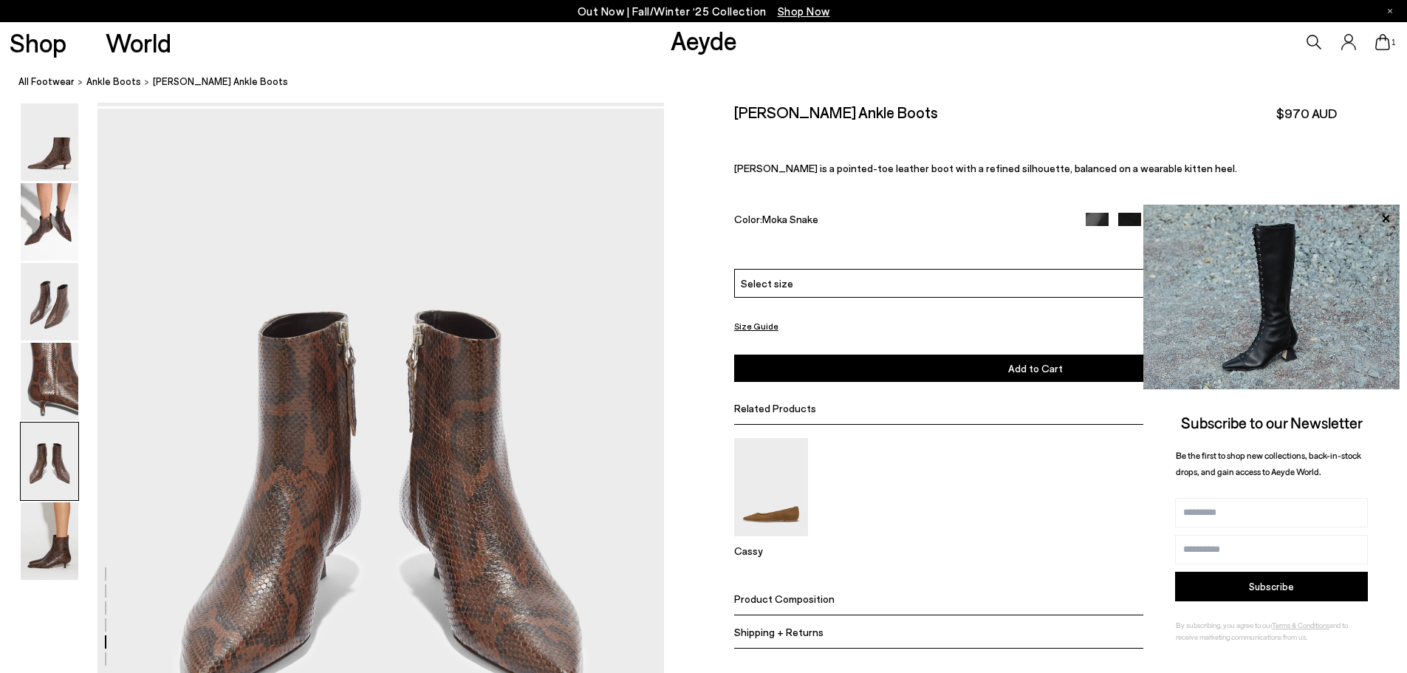
scroll to position [3031, 0]
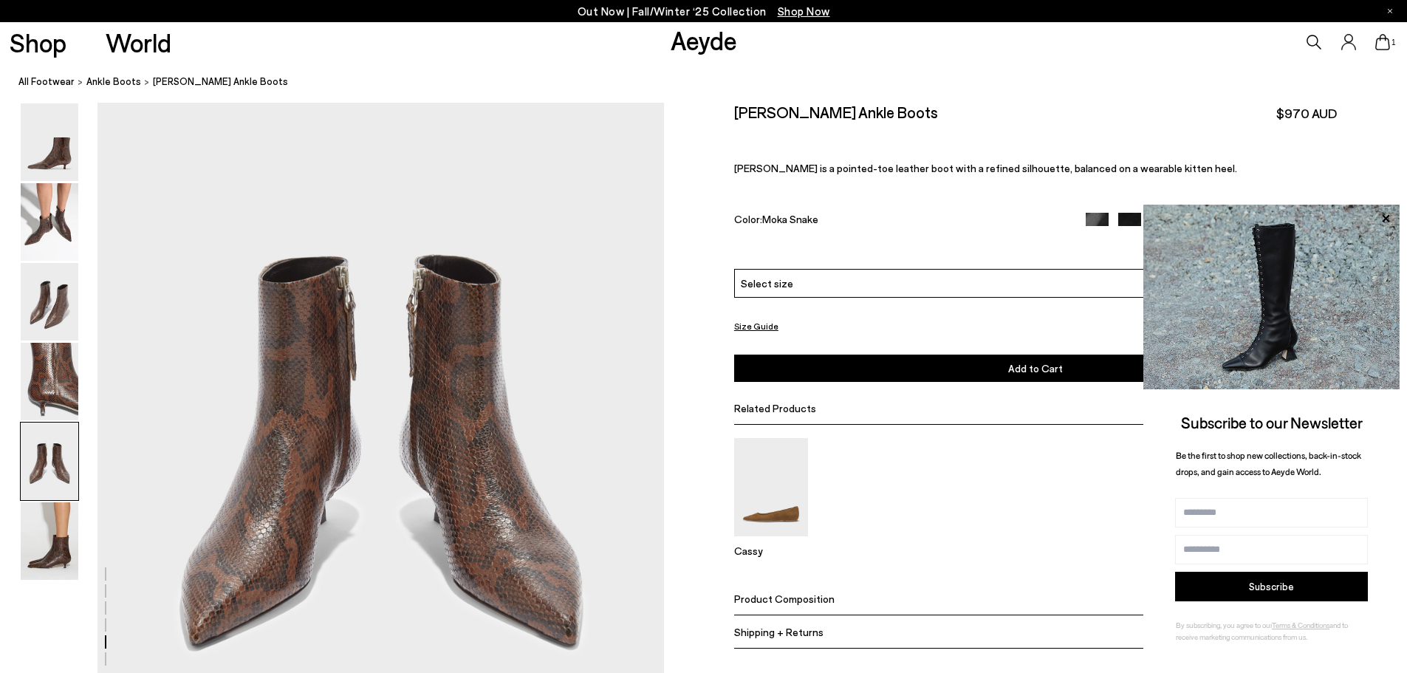
scroll to position [3105, 0]
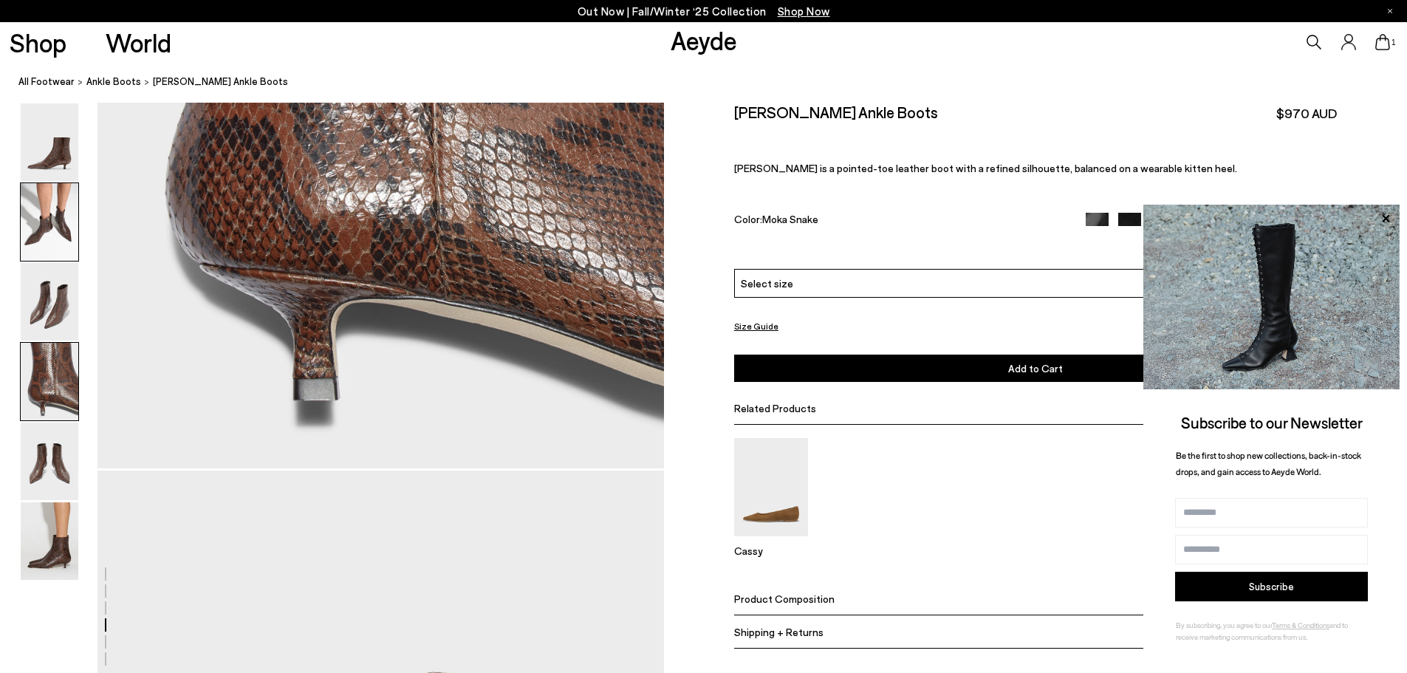
click at [56, 229] on img at bounding box center [50, 222] width 58 height 78
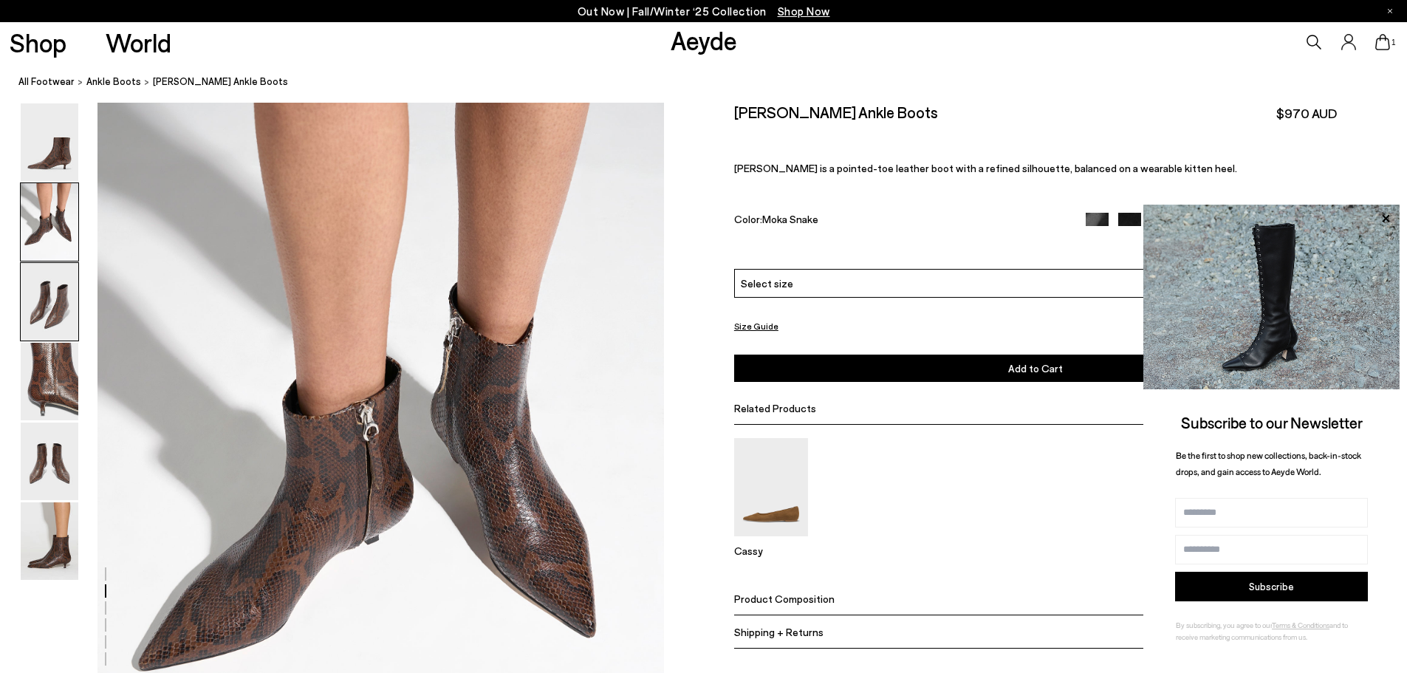
click at [49, 324] on img at bounding box center [50, 302] width 58 height 78
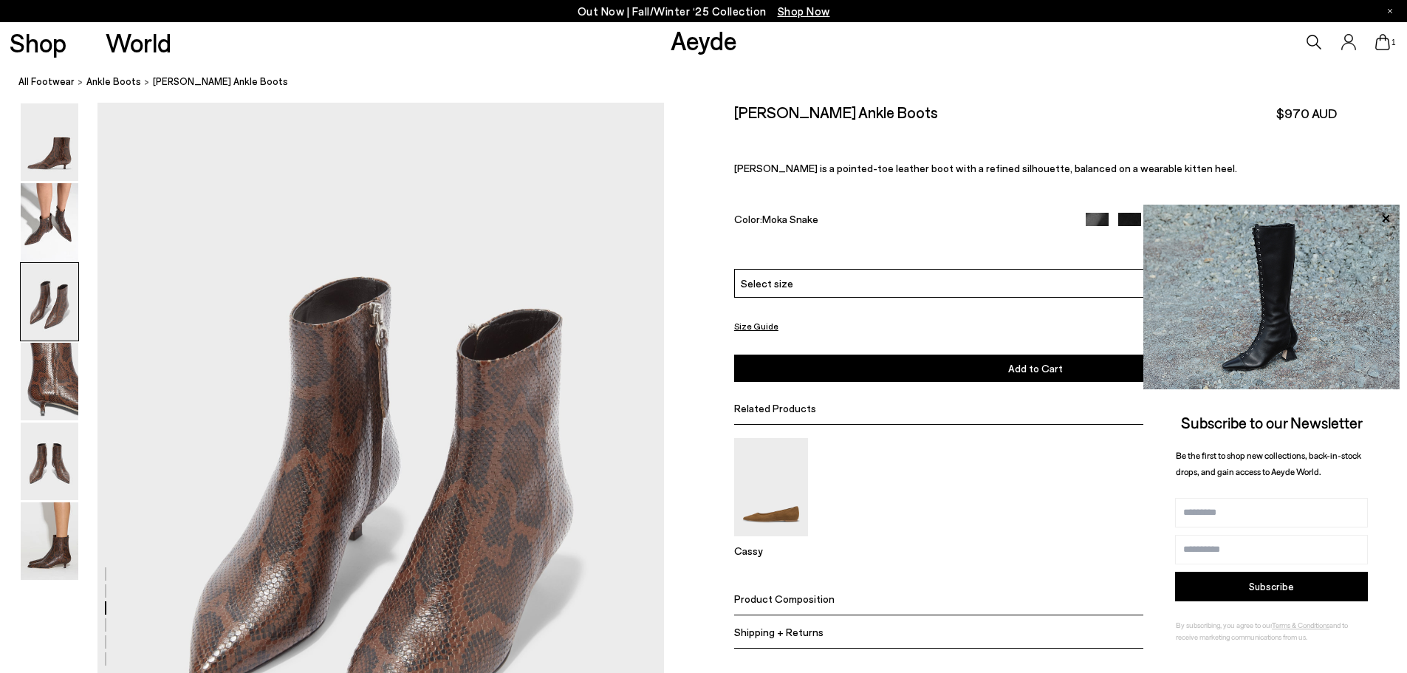
scroll to position [1516, 0]
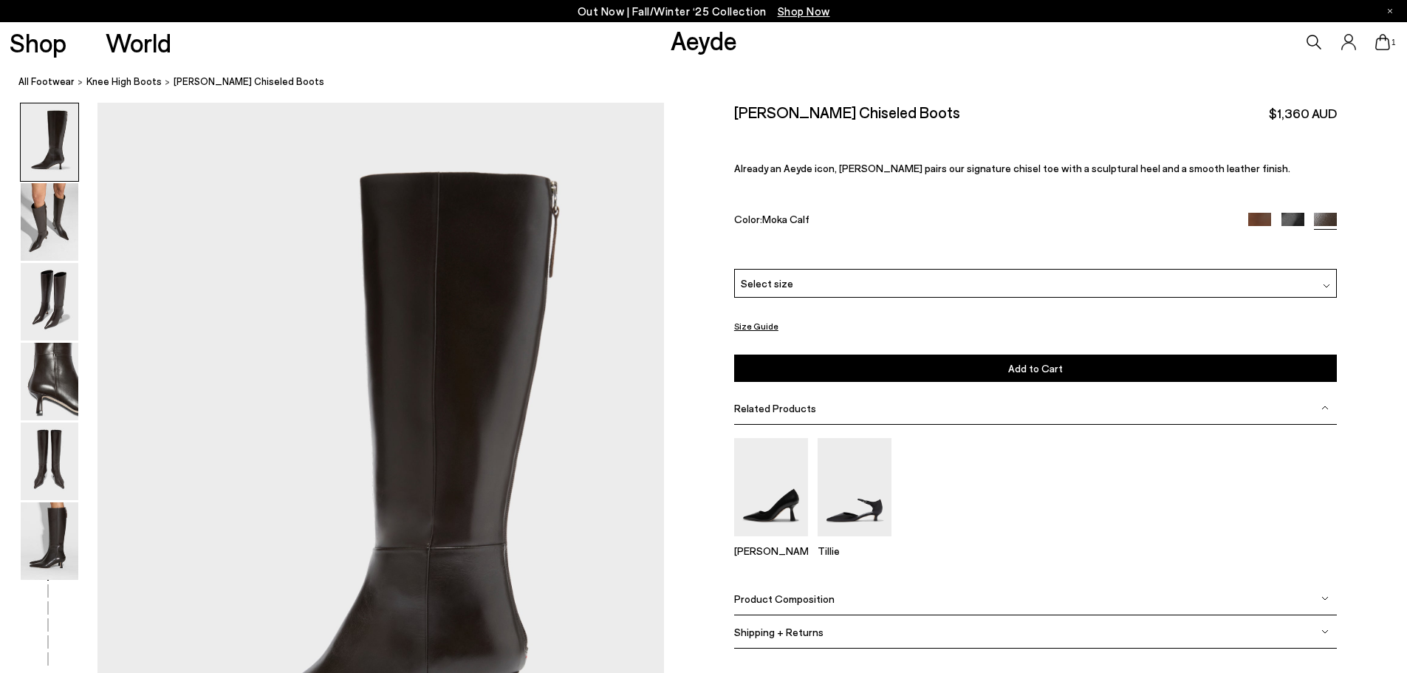
click at [757, 112] on h2 "[PERSON_NAME] Chiseled Boots" at bounding box center [847, 112] width 226 height 18
click at [960, 134] on div "[PERSON_NAME] Chiseled Boots $1,360 AUD Already an Aeyde icon, [PERSON_NAME] pa…" at bounding box center [1035, 186] width 603 height 166
drag, startPoint x: 810, startPoint y: 128, endPoint x: 731, endPoint y: 124, distance: 79.9
click at [731, 124] on div "Size Guide Shoes Belt Our shoes come in European sizing. The easiest way to mea…" at bounding box center [1035, 386] width 743 height 566
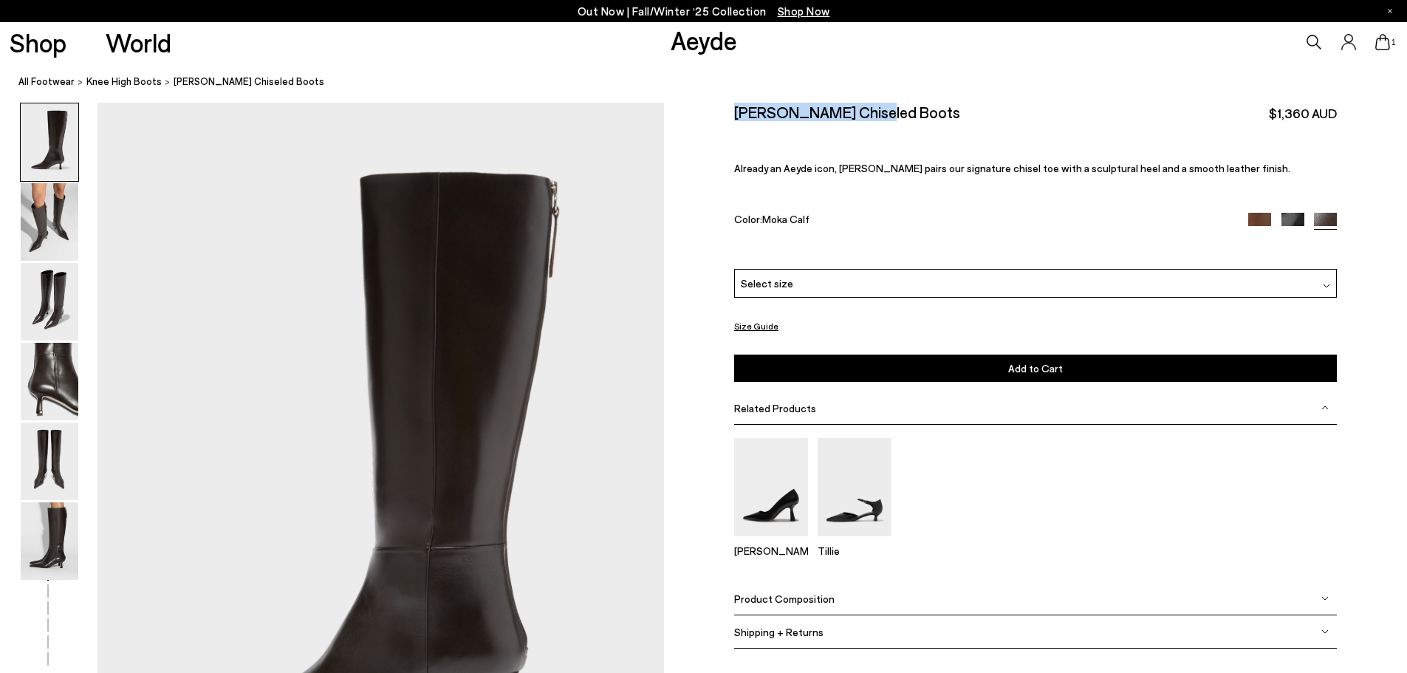
copy h2 "[PERSON_NAME] Chiseled Boots"
